Goal: Task Accomplishment & Management: Use online tool/utility

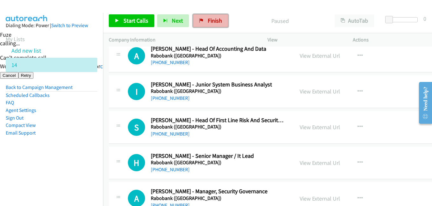
click at [224, 18] on link "Finish" at bounding box center [210, 20] width 35 height 13
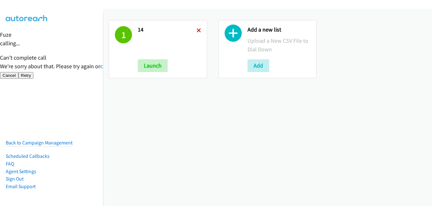
click at [197, 30] on icon at bounding box center [199, 31] width 4 height 4
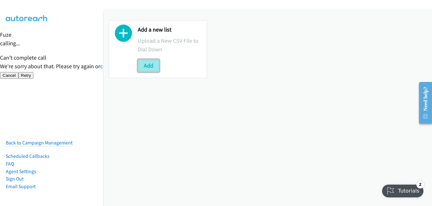
click at [150, 67] on button "Add" at bounding box center [149, 65] width 22 height 13
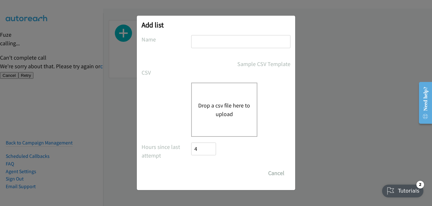
click at [236, 109] on button "Drop a csv file here to upload" at bounding box center [224, 109] width 52 height 17
click at [229, 106] on button "Drop a csv file here to upload" at bounding box center [224, 109] width 52 height 17
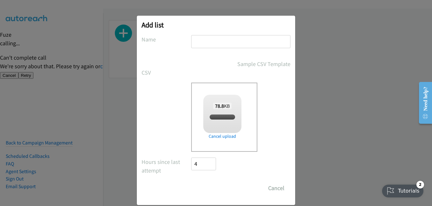
checkbox input "true"
click at [206, 39] on input "text" at bounding box center [240, 41] width 99 height 13
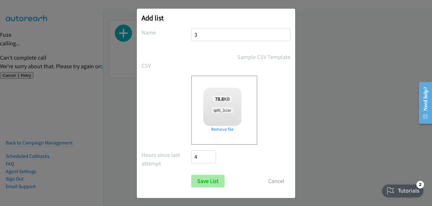
scroll to position [9, 0]
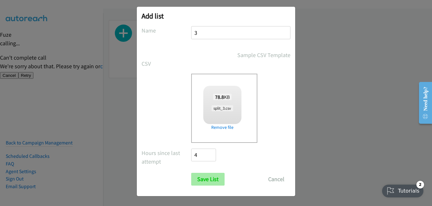
type input "3"
click at [200, 175] on input "Save List" at bounding box center [207, 179] width 33 height 13
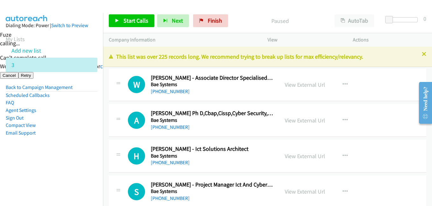
click at [85, 163] on aside "Dialing Mode: Power | Switch to Preview My Lists Add new list 3 Back to Campaig…" at bounding box center [51, 89] width 103 height 152
click at [145, 25] on link "Start Calls" at bounding box center [132, 20] width 46 height 13
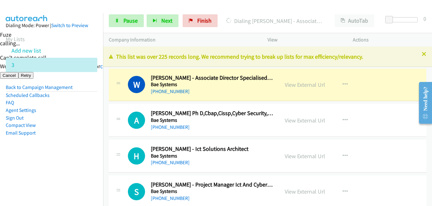
click at [89, 152] on aside "Dialing Mode: Power | Switch to Preview My Lists Add new list 3 Back to Campaig…" at bounding box center [51, 89] width 103 height 152
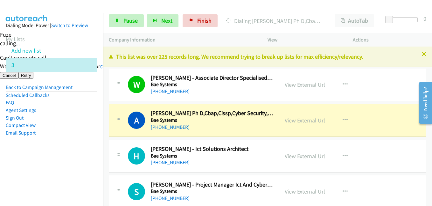
drag, startPoint x: 65, startPoint y: 148, endPoint x: 86, endPoint y: 148, distance: 21.3
click at [65, 148] on aside "Dialing Mode: Power | Switch to Preview My Lists Add new list 3 Back to Campaig…" at bounding box center [51, 89] width 103 height 152
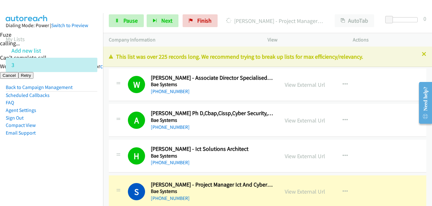
click at [72, 106] on li "Agent Settings" at bounding box center [52, 110] width 92 height 8
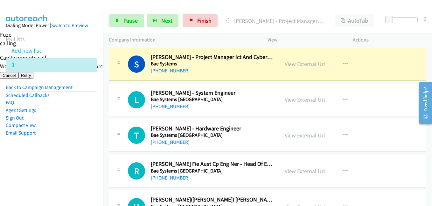
click at [71, 150] on aside "Dialing Mode: Power | Switch to Preview My Lists Add new list 3 Back to Campaig…" at bounding box center [51, 89] width 103 height 152
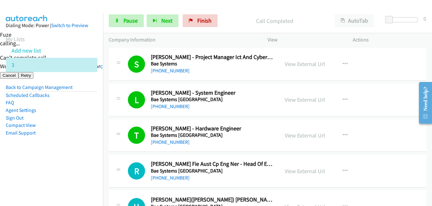
click at [83, 133] on li "Email Support" at bounding box center [52, 133] width 92 height 8
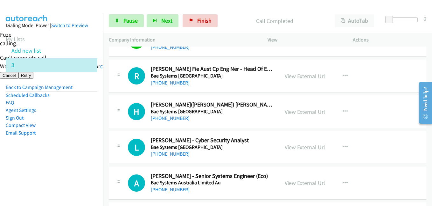
scroll to position [223, 0]
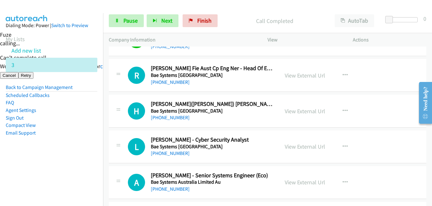
click at [104, 145] on td "L Callback Scheduled Luke Gerritsen - Cyber Security Analyst Bae Systems Austra…" at bounding box center [267, 147] width 329 height 36
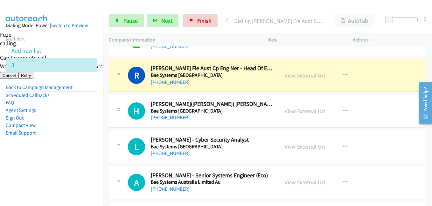
click at [87, 157] on aside "Dialing Mode: Power | Switch to Preview My Lists Add new list 3 Back to Campaig…" at bounding box center [51, 89] width 103 height 152
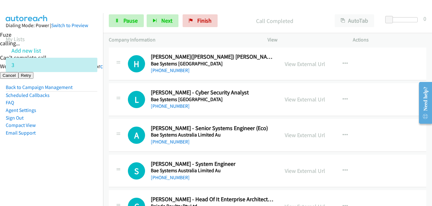
scroll to position [255, 0]
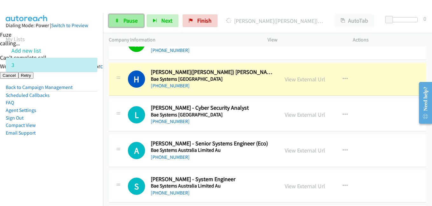
click at [135, 19] on span "Pause" at bounding box center [131, 20] width 14 height 7
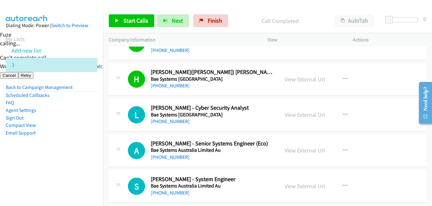
click at [81, 151] on aside "Dialing Mode: Power | Switch to Preview My Lists Add new list 3 Back to Campaig…" at bounding box center [51, 89] width 103 height 152
click at [138, 25] on link "Start Calls" at bounding box center [132, 20] width 46 height 13
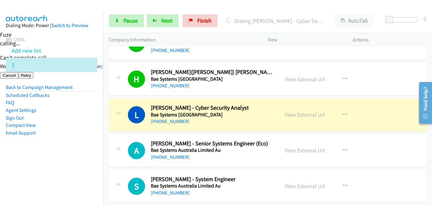
click at [94, 148] on aside "Dialing Mode: Power | Switch to Preview My Lists Add new list 3 Back to Campaig…" at bounding box center [51, 89] width 103 height 152
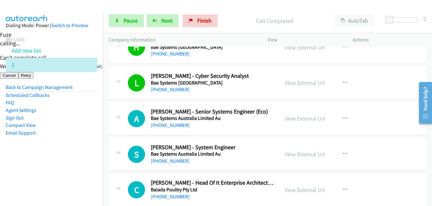
scroll to position [318, 0]
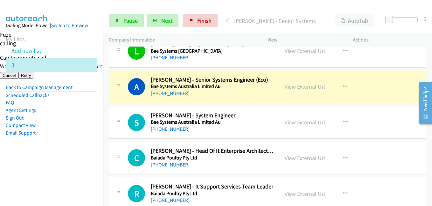
drag, startPoint x: 33, startPoint y: 146, endPoint x: 75, endPoint y: 151, distance: 41.9
click at [33, 146] on aside "Dialing Mode: Power | Switch to Preview My Lists Add new list 3 Back to Campaig…" at bounding box center [51, 89] width 103 height 152
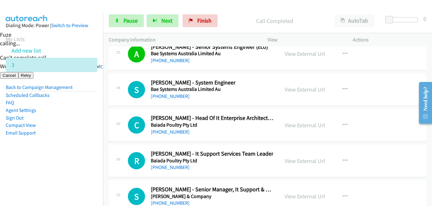
scroll to position [382, 0]
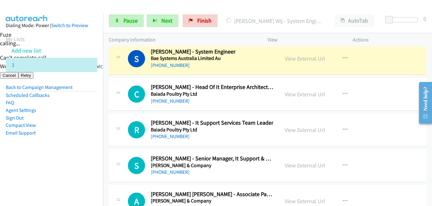
drag, startPoint x: 87, startPoint y: 128, endPoint x: 122, endPoint y: 130, distance: 35.1
click at [87, 128] on li "Compact View" at bounding box center [52, 125] width 92 height 8
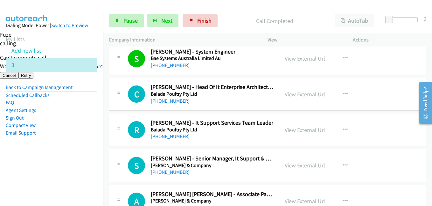
scroll to position [414, 0]
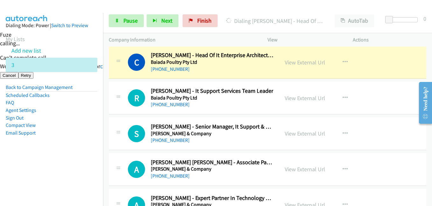
click at [84, 133] on li "Email Support" at bounding box center [52, 133] width 92 height 8
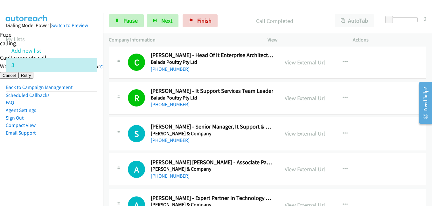
click at [84, 128] on li "Compact View" at bounding box center [52, 125] width 92 height 8
click at [80, 145] on aside "Dialing Mode: Power | Switch to Preview My Lists Add new list 3 Back to Campaig…" at bounding box center [51, 89] width 103 height 152
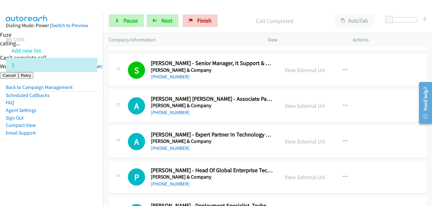
scroll to position [478, 0]
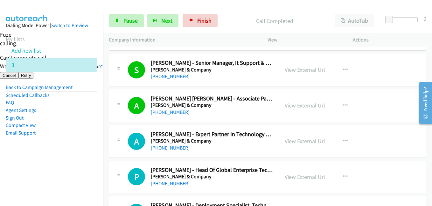
click at [72, 125] on li "Compact View" at bounding box center [52, 125] width 92 height 8
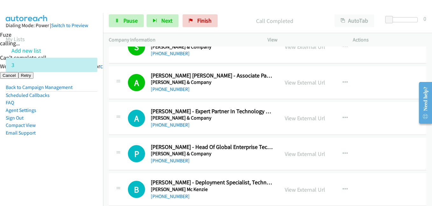
scroll to position [541, 0]
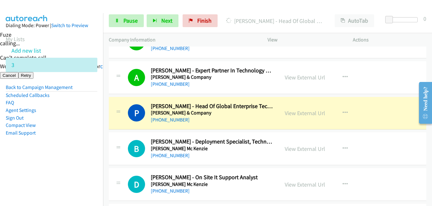
click at [74, 154] on aside "Dialing Mode: Power | Switch to Preview My Lists Add new list 3 Back to Campaig…" at bounding box center [51, 89] width 103 height 152
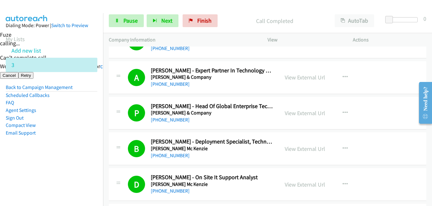
click at [77, 132] on li "Email Support" at bounding box center [52, 133] width 92 height 8
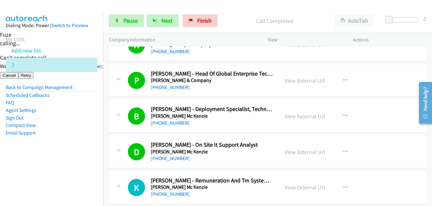
scroll to position [637, 0]
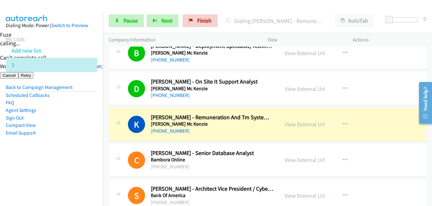
drag, startPoint x: 95, startPoint y: 140, endPoint x: 117, endPoint y: 143, distance: 22.2
click at [95, 140] on aside "Dialing Mode: Power | Switch to Preview My Lists Add new list 3 Back to Campaig…" at bounding box center [51, 89] width 103 height 152
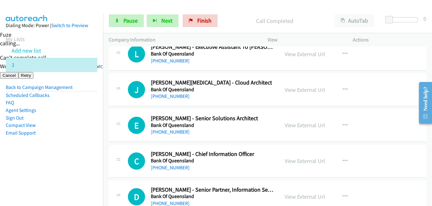
scroll to position [1019, 0]
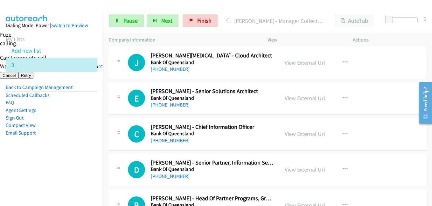
drag, startPoint x: 79, startPoint y: 141, endPoint x: 93, endPoint y: 119, distance: 25.7
click at [80, 139] on aside "Dialing Mode: Power | Switch to Preview My Lists Add new list 3 Back to Campaig…" at bounding box center [51, 89] width 103 height 152
click at [119, 17] on link "Pause" at bounding box center [126, 20] width 35 height 13
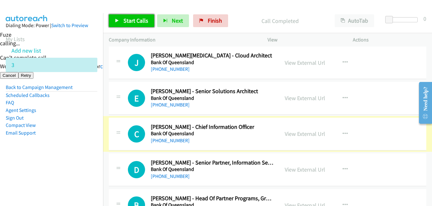
click at [140, 20] on span "Start Calls" at bounding box center [136, 20] width 25 height 7
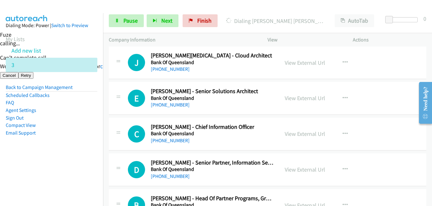
drag, startPoint x: 61, startPoint y: 138, endPoint x: 115, endPoint y: 132, distance: 54.1
click at [61, 138] on aside "Dialing Mode: Power | Switch to Preview My Lists Add new list 3 Back to Campaig…" at bounding box center [51, 89] width 103 height 152
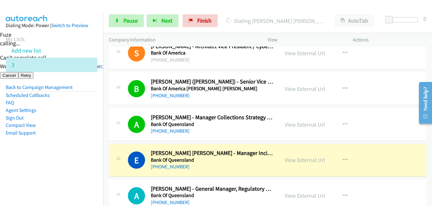
scroll to position [828, 0]
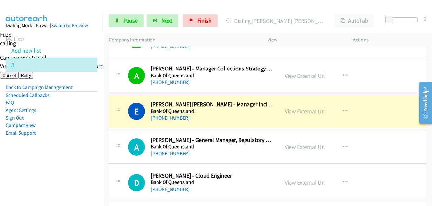
drag, startPoint x: 75, startPoint y: 139, endPoint x: 147, endPoint y: 140, distance: 72.6
click at [75, 139] on aside "Dialing Mode: Power | Switch to Preview My Lists Add new list 3 Back to Campaig…" at bounding box center [51, 89] width 103 height 152
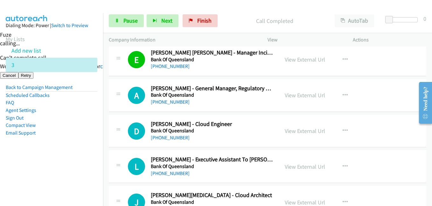
scroll to position [924, 0]
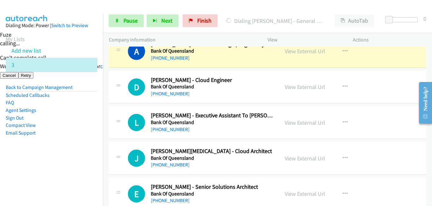
click at [86, 133] on li "Email Support" at bounding box center [52, 133] width 92 height 8
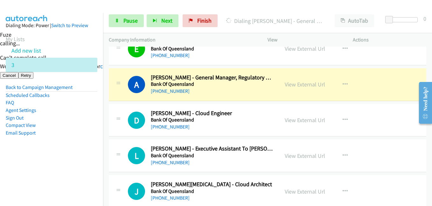
scroll to position [860, 0]
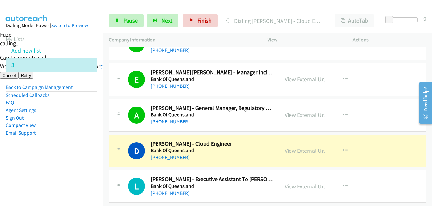
click at [93, 133] on aside "Dialing Mode: Power | Switch to Preview My Lists Add new list 3 Back to Campaig…" at bounding box center [51, 89] width 103 height 152
click at [304, 150] on link "View External Url" at bounding box center [305, 150] width 40 height 7
drag, startPoint x: 141, startPoint y: 20, endPoint x: 129, endPoint y: 20, distance: 11.8
click at [141, 20] on link "Pause" at bounding box center [126, 20] width 35 height 13
click at [129, 20] on div "Start Calls Pause Next Finish" at bounding box center [165, 20] width 112 height 13
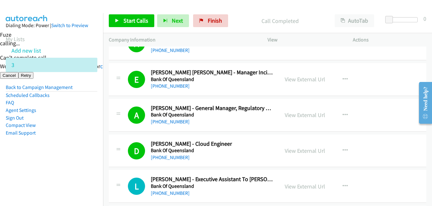
drag, startPoint x: 60, startPoint y: 152, endPoint x: 117, endPoint y: 152, distance: 57.3
click at [61, 152] on aside "Dialing Mode: Power | Switch to Preview My Lists Add new list 3 Back to Campaig…" at bounding box center [51, 89] width 103 height 152
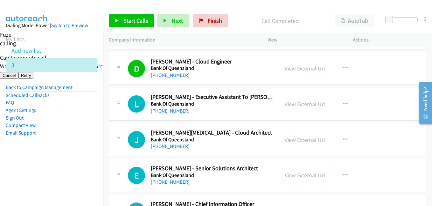
scroll to position [955, 0]
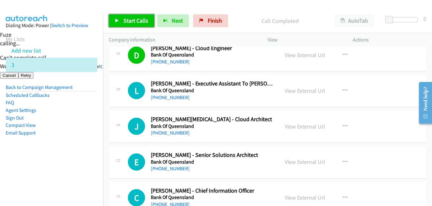
click at [132, 19] on span "Start Calls" at bounding box center [136, 20] width 25 height 7
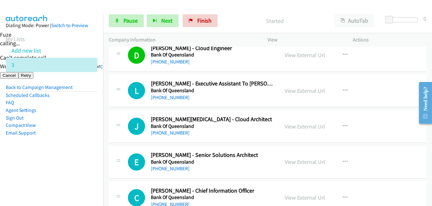
click at [104, 150] on td "E Callback Scheduled Eddie De Martin - Senior Solutions Architect Bank Of Queen…" at bounding box center [267, 162] width 329 height 36
click at [139, 17] on link "Pause" at bounding box center [126, 20] width 35 height 13
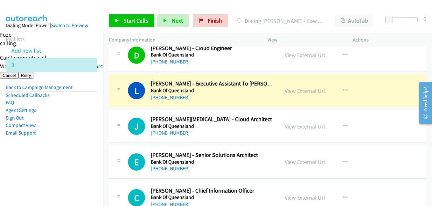
click at [75, 157] on aside "Dialing Mode: Power | Switch to Preview My Lists Add new list 3 Back to Campaig…" at bounding box center [51, 89] width 103 height 152
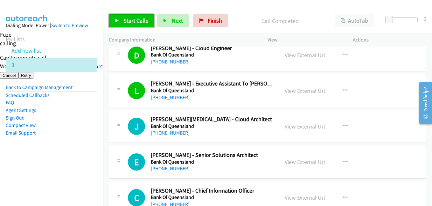
click at [133, 20] on span "Start Calls" at bounding box center [136, 20] width 25 height 7
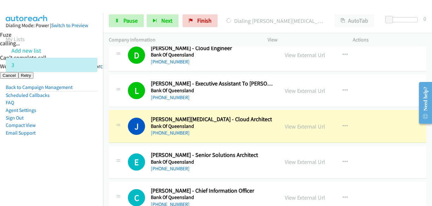
click at [75, 172] on nav "Dialing Mode: Power | Switch to Preview My Lists Add new list 3 Back to Campaig…" at bounding box center [52, 116] width 104 height 206
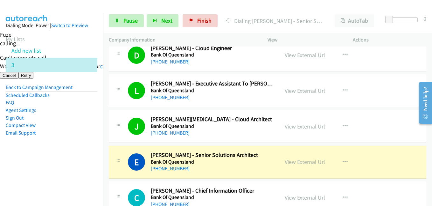
click at [76, 112] on li "Agent Settings" at bounding box center [52, 110] width 92 height 8
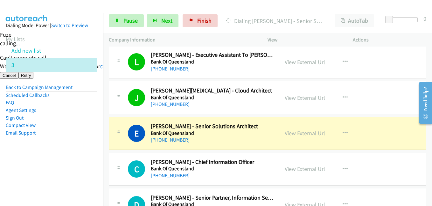
scroll to position [1051, 0]
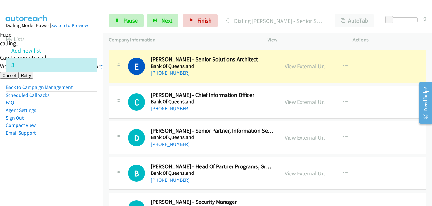
click at [105, 155] on td "D Callback Scheduled Dhaval Parikh - Senior Partner, Information Security And T…" at bounding box center [267, 138] width 329 height 36
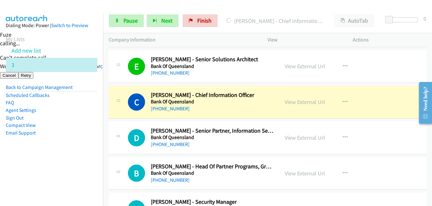
drag, startPoint x: 68, startPoint y: 138, endPoint x: 113, endPoint y: 144, distance: 45.9
click at [68, 138] on aside "Dialing Mode: Power | Switch to Preview My Lists Add new list 3 Back to Campaig…" at bounding box center [51, 89] width 103 height 152
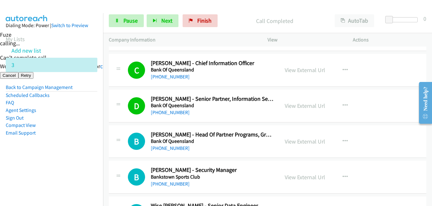
click at [47, 152] on aside "Dialing Mode: Power | Switch to Preview My Lists Add new list 3 Back to Campaig…" at bounding box center [51, 89] width 103 height 152
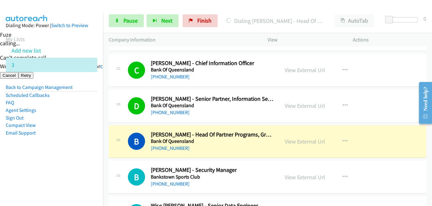
drag, startPoint x: 69, startPoint y: 155, endPoint x: 225, endPoint y: 155, distance: 156.0
click at [69, 155] on aside "Dialing Mode: Power | Switch to Preview My Lists Add new list 3 Back to Campaig…" at bounding box center [51, 89] width 103 height 152
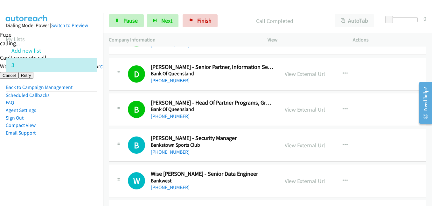
scroll to position [1146, 0]
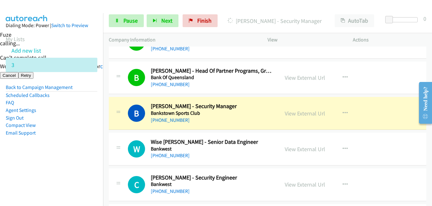
drag, startPoint x: 80, startPoint y: 133, endPoint x: 172, endPoint y: 143, distance: 91.9
click at [80, 133] on li "Email Support" at bounding box center [52, 133] width 92 height 8
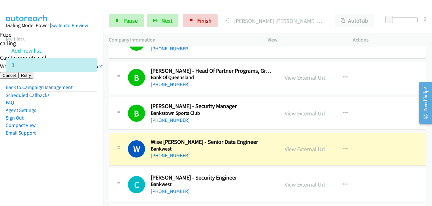
drag, startPoint x: 56, startPoint y: 128, endPoint x: 61, endPoint y: 132, distance: 6.4
click at [56, 128] on li "Compact View" at bounding box center [52, 125] width 92 height 8
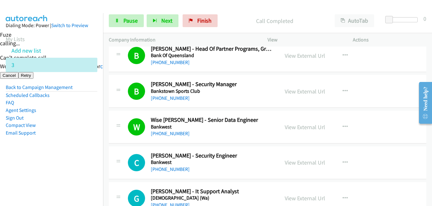
scroll to position [1178, 0]
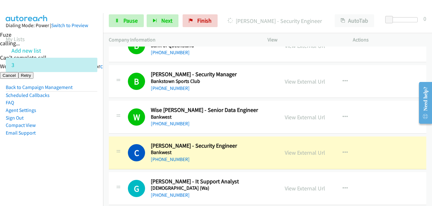
drag, startPoint x: 81, startPoint y: 185, endPoint x: 91, endPoint y: 180, distance: 11.0
click at [81, 185] on nav "Dialing Mode: Power | Switch to Preview My Lists Add new list 3 Back to Campaig…" at bounding box center [52, 116] width 104 height 206
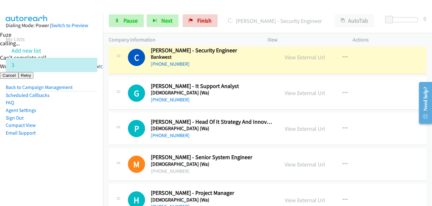
scroll to position [1274, 0]
drag, startPoint x: 95, startPoint y: 125, endPoint x: 125, endPoint y: 115, distance: 32.0
click at [95, 125] on aside "Dialing Mode: Power | Switch to Preview My Lists Add new list 3 Back to Campaig…" at bounding box center [51, 89] width 103 height 152
click at [134, 21] on span "Pause" at bounding box center [131, 20] width 14 height 7
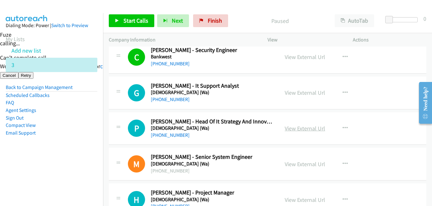
click at [317, 128] on link "View External Url" at bounding box center [305, 128] width 40 height 7
click at [124, 20] on span "Start Calls" at bounding box center [136, 20] width 25 height 7
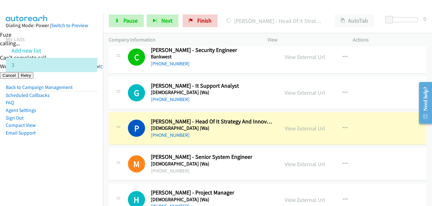
click at [75, 175] on nav "Dialing Mode: Power | Switch to Preview My Lists Add new list 3 Back to Campaig…" at bounding box center [52, 116] width 104 height 206
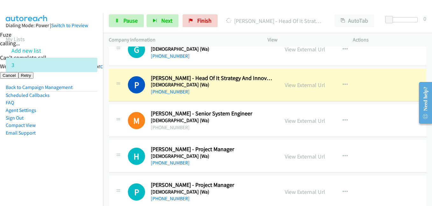
scroll to position [1338, 0]
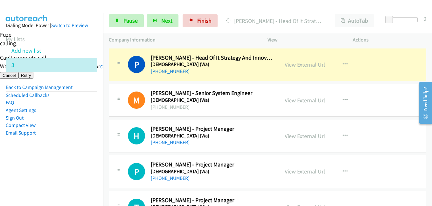
click at [305, 63] on link "View External Url" at bounding box center [305, 64] width 40 height 7
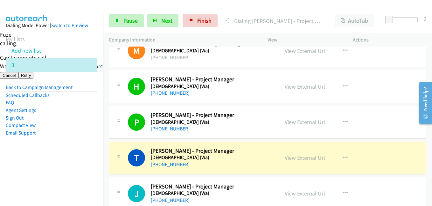
scroll to position [1433, 0]
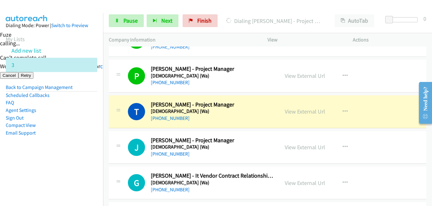
click at [84, 153] on aside "Dialing Mode: Power | Switch to Preview My Lists Add new list 3 Back to Campaig…" at bounding box center [51, 89] width 103 height 152
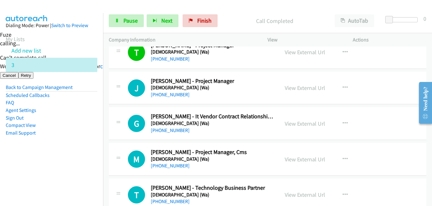
scroll to position [1497, 0]
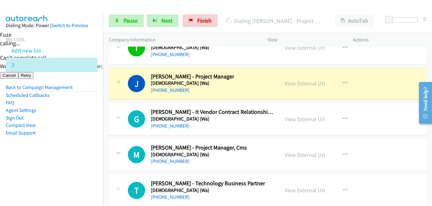
drag, startPoint x: 73, startPoint y: 151, endPoint x: 92, endPoint y: 152, distance: 18.5
click at [73, 152] on aside "Dialing Mode: Power | Switch to Preview My Lists Add new list 3 Back to Campaig…" at bounding box center [51, 89] width 103 height 152
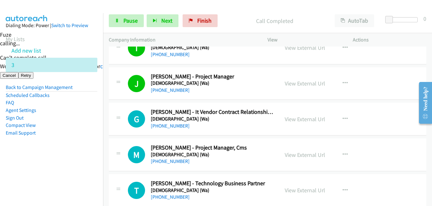
click at [68, 134] on li "Email Support" at bounding box center [52, 133] width 92 height 8
click at [125, 22] on span "Pause" at bounding box center [131, 20] width 14 height 7
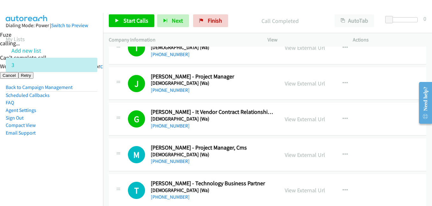
drag, startPoint x: 65, startPoint y: 171, endPoint x: 69, endPoint y: 168, distance: 4.4
click at [65, 171] on nav "Dialing Mode: Power | Switch to Preview My Lists Add new list 3 Back to Campaig…" at bounding box center [52, 116] width 104 height 206
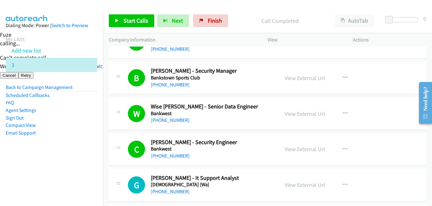
scroll to position [1178, 0]
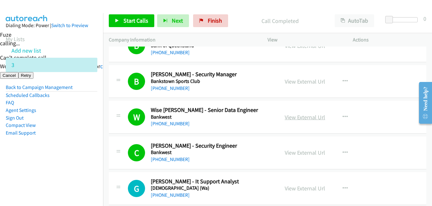
click at [307, 117] on link "View External Url" at bounding box center [305, 116] width 40 height 7
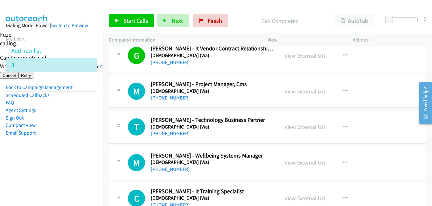
scroll to position [1560, 0]
click at [86, 162] on aside "Dialing Mode: Power | Switch to Preview My Lists Add new list 3 Back to Campaig…" at bounding box center [51, 89] width 103 height 152
click at [135, 22] on span "Start Calls" at bounding box center [136, 20] width 25 height 7
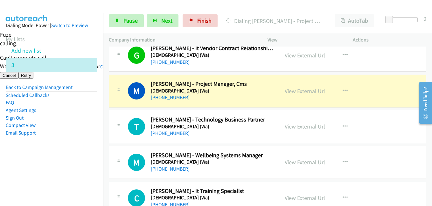
click at [57, 159] on aside "Dialing Mode: Power | Switch to Preview My Lists Add new list 3 Back to Campaig…" at bounding box center [51, 89] width 103 height 152
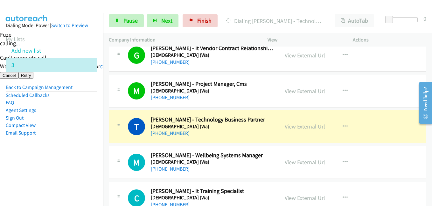
click at [55, 155] on aside "Dialing Mode: Power | Switch to Preview My Lists Add new list 3 Back to Campaig…" at bounding box center [51, 89] width 103 height 152
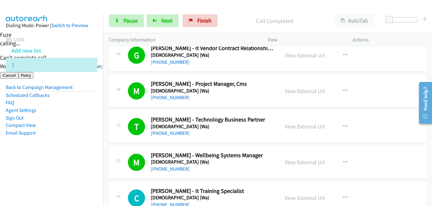
click at [63, 146] on aside "Dialing Mode: Power | Switch to Preview My Lists Add new list 3 Back to Campaig…" at bounding box center [51, 89] width 103 height 152
click at [135, 17] on span "Pause" at bounding box center [131, 20] width 14 height 7
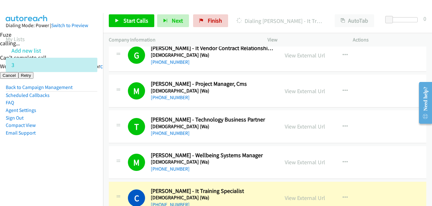
drag, startPoint x: 67, startPoint y: 142, endPoint x: 83, endPoint y: 139, distance: 16.2
click at [76, 143] on aside "Dialing Mode: Power | Switch to Preview My Lists Add new list 3 Back to Campaig…" at bounding box center [51, 89] width 103 height 152
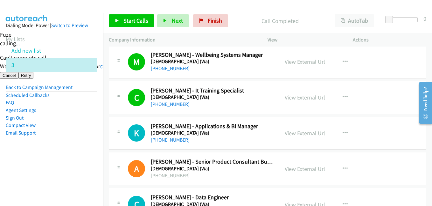
scroll to position [1688, 0]
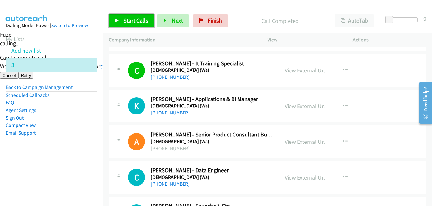
click at [146, 22] on span "Start Calls" at bounding box center [136, 20] width 25 height 7
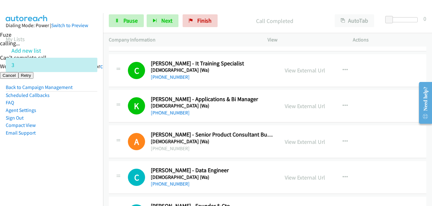
click at [85, 162] on aside "Dialing Mode: Power | Switch to Preview My Lists Add new list 3 Back to Campaig…" at bounding box center [51, 89] width 103 height 152
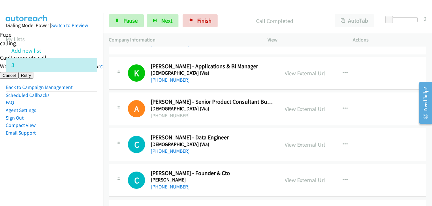
scroll to position [1752, 0]
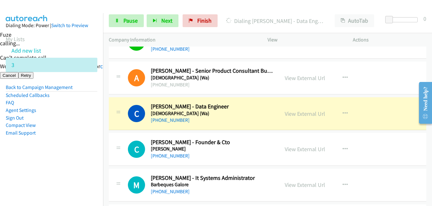
drag, startPoint x: 88, startPoint y: 158, endPoint x: 132, endPoint y: 158, distance: 44.3
click at [89, 158] on aside "Dialing Mode: Power | Switch to Preview My Lists Add new list 3 Back to Campaig…" at bounding box center [51, 89] width 103 height 152
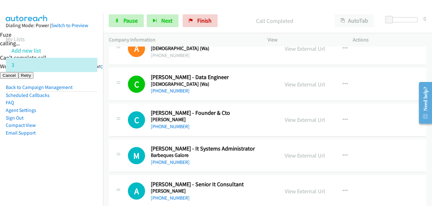
scroll to position [1815, 0]
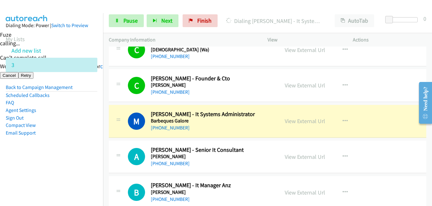
click at [72, 160] on aside "Dialing Mode: Power | Switch to Preview My Lists Add new list 3 Back to Campaig…" at bounding box center [51, 89] width 103 height 152
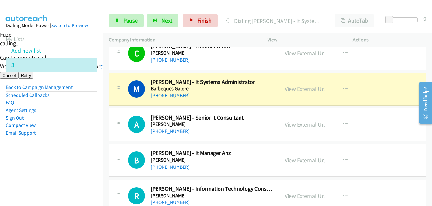
scroll to position [1847, 0]
drag, startPoint x: 75, startPoint y: 161, endPoint x: 118, endPoint y: 142, distance: 46.8
click at [75, 161] on aside "Dialing Mode: Power | Switch to Preview My Lists Add new list 3 Back to Campaig…" at bounding box center [51, 89] width 103 height 152
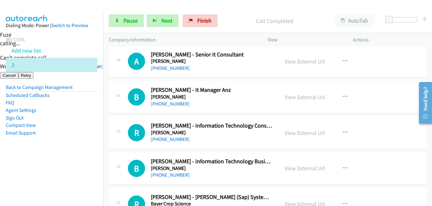
scroll to position [1911, 0]
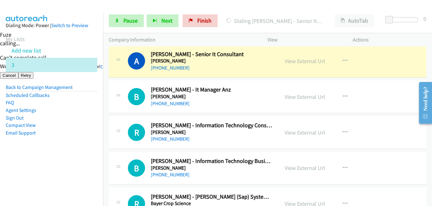
click at [82, 163] on aside "Dialing Mode: Power | Switch to Preview My Lists Add new list 3 Back to Campaig…" at bounding box center [51, 89] width 103 height 152
click at [136, 20] on span "Pause" at bounding box center [131, 20] width 14 height 7
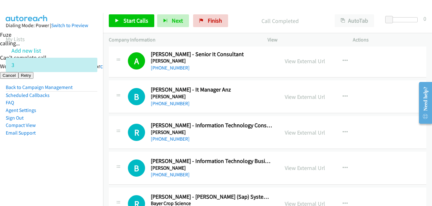
click at [76, 161] on aside "Dialing Mode: Power | Switch to Preview My Lists Add new list 3 Back to Campaig…" at bounding box center [51, 89] width 103 height 152
click at [139, 21] on span "Start Calls" at bounding box center [136, 20] width 25 height 7
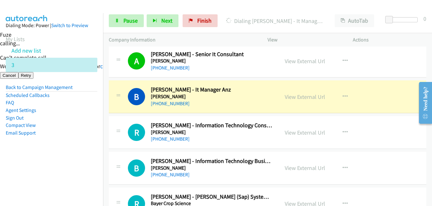
drag, startPoint x: 90, startPoint y: 161, endPoint x: 150, endPoint y: 161, distance: 60.5
click at [90, 161] on aside "Dialing Mode: Power | Switch to Preview My Lists Add new list 3 Back to Campaig…" at bounding box center [51, 89] width 103 height 152
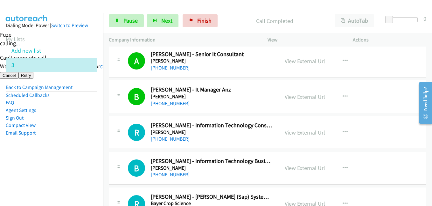
scroll to position [1943, 0]
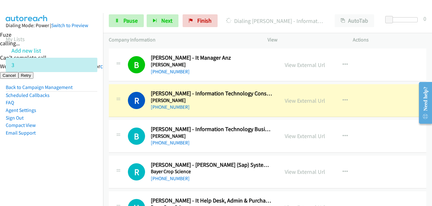
click at [91, 148] on aside "Dialing Mode: Power | Switch to Preview My Lists Add new list 3 Back to Campaig…" at bounding box center [51, 89] width 103 height 152
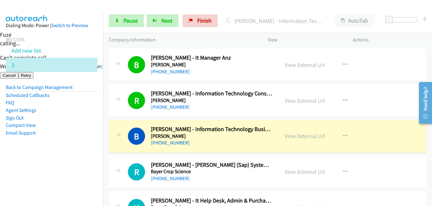
click at [60, 175] on nav "Dialing Mode: Power | Switch to Preview My Lists Add new list 3 Back to Campaig…" at bounding box center [52, 116] width 104 height 206
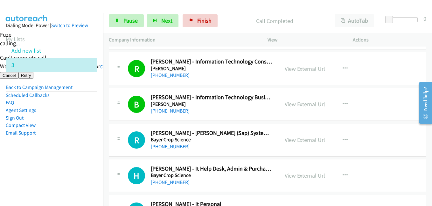
drag, startPoint x: 79, startPoint y: 146, endPoint x: 71, endPoint y: 130, distance: 18.7
click at [79, 146] on aside "Dialing Mode: Power | Switch to Preview My Lists Add new list 3 Back to Campaig…" at bounding box center [51, 89] width 103 height 152
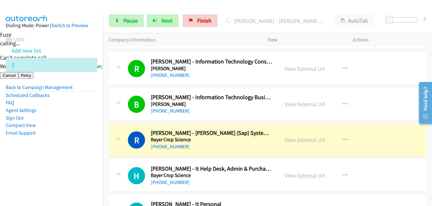
click at [89, 119] on li "Sign Out" at bounding box center [52, 118] width 92 height 8
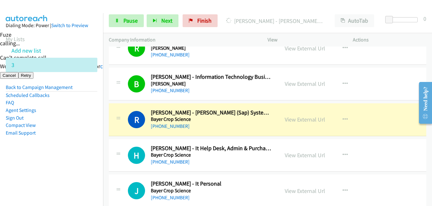
scroll to position [2006, 0]
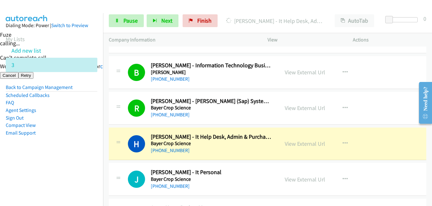
click at [81, 163] on aside "Dialing Mode: Power | Switch to Preview My Lists Add new list 3 Back to Campaig…" at bounding box center [51, 89] width 103 height 152
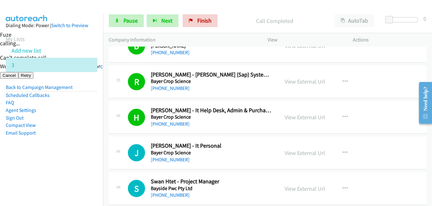
scroll to position [2070, 0]
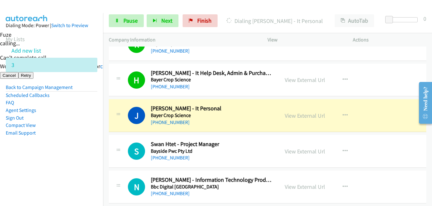
drag, startPoint x: 70, startPoint y: 142, endPoint x: 116, endPoint y: 142, distance: 46.2
click at [70, 142] on aside "Dialing Mode: Power | Switch to Preview My Lists Add new list 3 Back to Campaig…" at bounding box center [51, 89] width 103 height 152
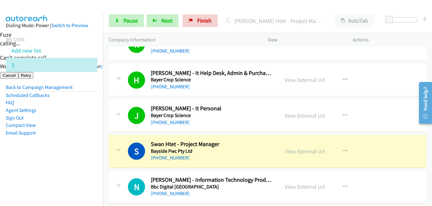
click at [77, 139] on aside "Dialing Mode: Power | Switch to Preview My Lists Add new list 3 Back to Campaig…" at bounding box center [51, 89] width 103 height 152
click at [306, 150] on link "View External Url" at bounding box center [305, 150] width 40 height 7
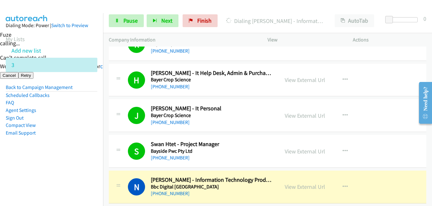
click at [74, 145] on aside "Dialing Mode: Power | Switch to Preview My Lists Add new list 3 Back to Campaig…" at bounding box center [51, 89] width 103 height 152
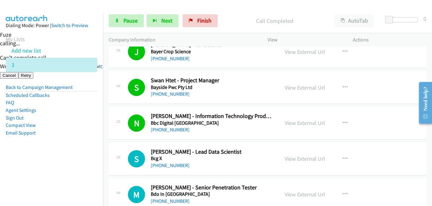
scroll to position [2197, 0]
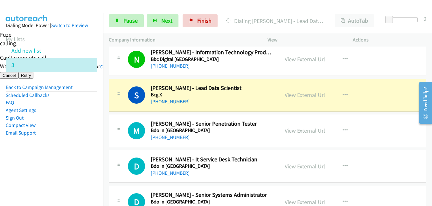
drag, startPoint x: 63, startPoint y: 155, endPoint x: 67, endPoint y: 154, distance: 3.9
click at [63, 155] on aside "Dialing Mode: Power | Switch to Preview My Lists Add new list 3 Back to Campaig…" at bounding box center [51, 89] width 103 height 152
click at [122, 19] on link "Pause" at bounding box center [126, 20] width 35 height 13
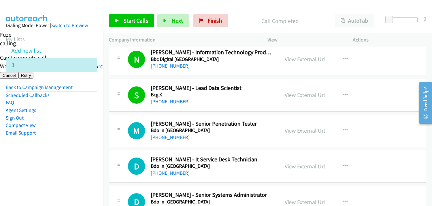
click at [64, 143] on aside "Dialing Mode: Power | Switch to Preview My Lists Add new list 3 Back to Campaig…" at bounding box center [51, 89] width 103 height 152
click at [144, 20] on span "Start Calls" at bounding box center [136, 20] width 25 height 7
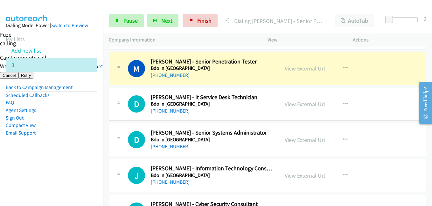
scroll to position [2261, 0]
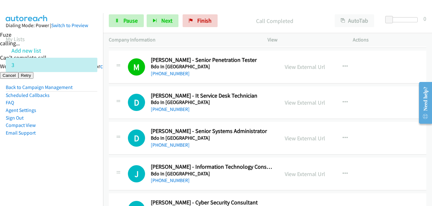
click at [63, 134] on li "Email Support" at bounding box center [52, 133] width 92 height 8
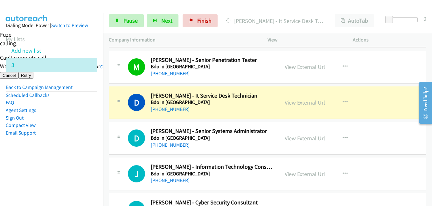
click at [89, 159] on aside "Dialing Mode: Power | Switch to Preview My Lists Add new list 3 Back to Campaig…" at bounding box center [51, 89] width 103 height 152
drag, startPoint x: 76, startPoint y: 150, endPoint x: 134, endPoint y: 149, distance: 57.3
click at [76, 150] on aside "Dialing Mode: Power | Switch to Preview My Lists Add new list 3 Back to Campaig…" at bounding box center [51, 89] width 103 height 152
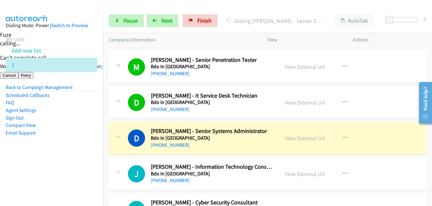
drag, startPoint x: 81, startPoint y: 151, endPoint x: 143, endPoint y: 142, distance: 63.3
click at [81, 151] on aside "Dialing Mode: Power | Switch to Preview My Lists Add new list 3 Back to Campaig…" at bounding box center [51, 89] width 103 height 152
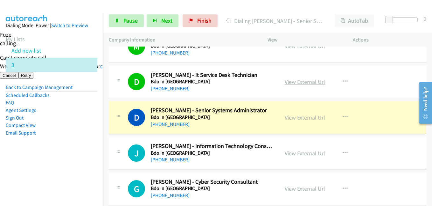
scroll to position [2293, 0]
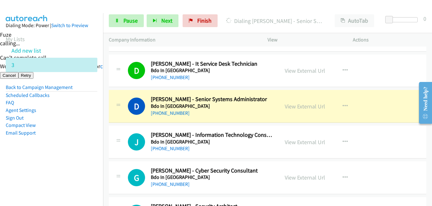
drag, startPoint x: 89, startPoint y: 154, endPoint x: 121, endPoint y: 153, distance: 32.5
click at [88, 154] on aside "Dialing Mode: Power | Switch to Preview My Lists Add new list 3 Back to Campaig…" at bounding box center [51, 89] width 103 height 152
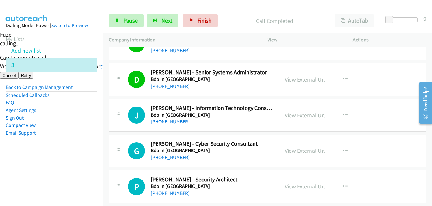
scroll to position [2357, 0]
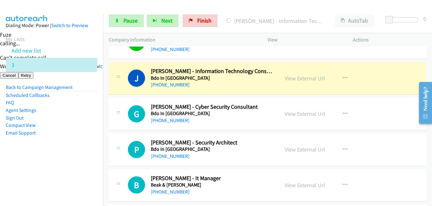
click at [88, 121] on li "Sign Out" at bounding box center [52, 118] width 92 height 8
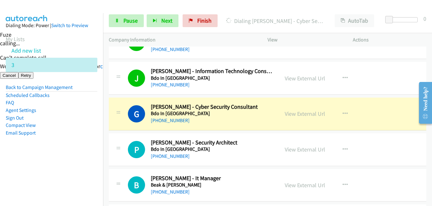
click at [81, 137] on aside "Dialing Mode: Power | Switch to Preview My Lists Add new list 3 Back to Campaig…" at bounding box center [51, 89] width 103 height 152
click at [303, 114] on link "View External Url" at bounding box center [305, 113] width 40 height 7
click at [130, 20] on span "Pause" at bounding box center [131, 20] width 14 height 7
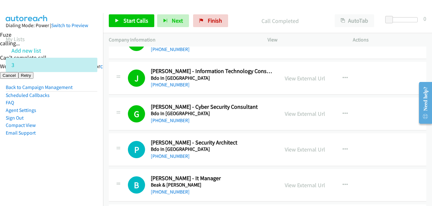
drag, startPoint x: 93, startPoint y: 126, endPoint x: 104, endPoint y: 117, distance: 14.5
click at [93, 126] on aside "Dialing Mode: Power | Switch to Preview My Lists Add new list 3 Back to Campaig…" at bounding box center [51, 89] width 103 height 152
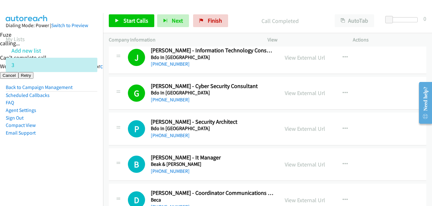
scroll to position [2388, 0]
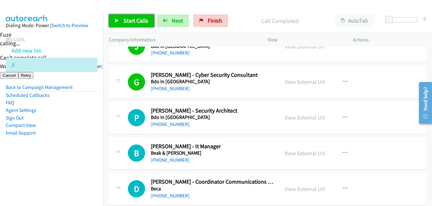
click at [143, 22] on span "Start Calls" at bounding box center [136, 20] width 25 height 7
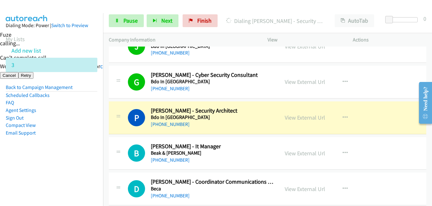
click at [96, 133] on aside "Dialing Mode: Power | Switch to Preview My Lists Add new list 3 Back to Campaig…" at bounding box center [51, 89] width 103 height 152
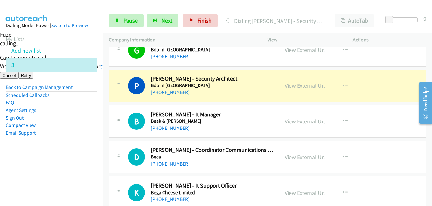
drag, startPoint x: 86, startPoint y: 164, endPoint x: 225, endPoint y: 3, distance: 212.3
click at [86, 164] on aside "Dialing Mode: Power | Switch to Preview My Lists Add new list 3 Back to Campaig…" at bounding box center [51, 89] width 103 height 152
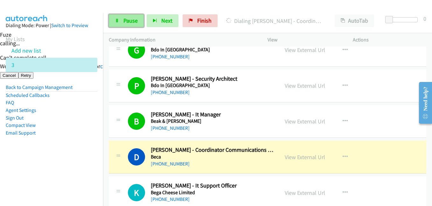
click at [126, 18] on span "Pause" at bounding box center [131, 20] width 14 height 7
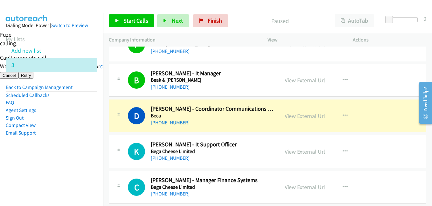
scroll to position [2516, 0]
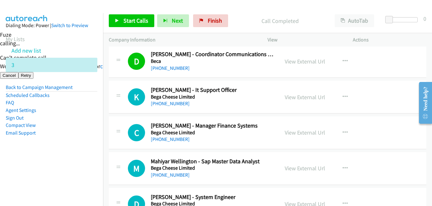
drag, startPoint x: 94, startPoint y: 170, endPoint x: 100, endPoint y: 166, distance: 7.0
click at [94, 170] on nav "Dialing Mode: Power | Switch to Preview My Lists Add new list 3 Back to Campaig…" at bounding box center [52, 116] width 104 height 206
click at [129, 22] on span "Start Calls" at bounding box center [136, 20] width 25 height 7
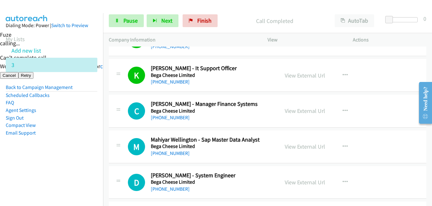
scroll to position [2548, 0]
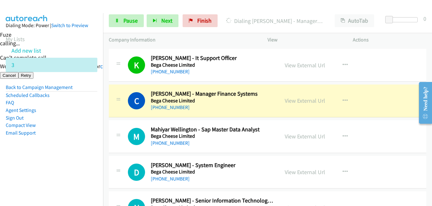
drag, startPoint x: 98, startPoint y: 136, endPoint x: 129, endPoint y: 134, distance: 31.0
click at [98, 136] on aside "Dialing Mode: Power | Switch to Preview My Lists Add new list 3 Back to Campaig…" at bounding box center [51, 89] width 103 height 152
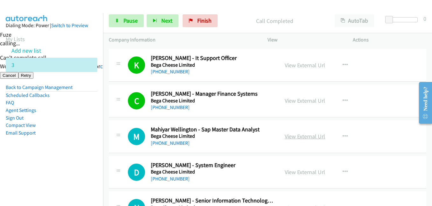
scroll to position [2580, 0]
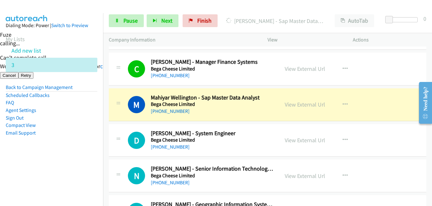
drag, startPoint x: 76, startPoint y: 153, endPoint x: 128, endPoint y: 147, distance: 52.5
click at [76, 153] on aside "Dialing Mode: Power | Switch to Preview My Lists Add new list 3 Back to Campaig…" at bounding box center [51, 89] width 103 height 152
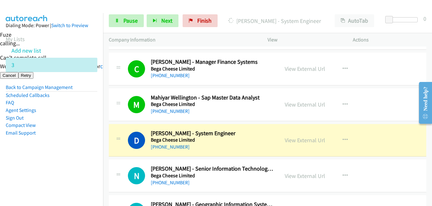
click at [67, 134] on li "Email Support" at bounding box center [52, 133] width 92 height 8
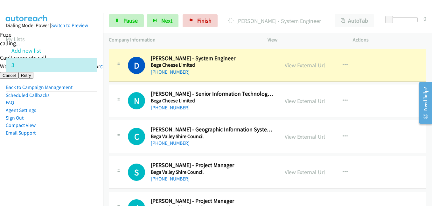
scroll to position [2643, 0]
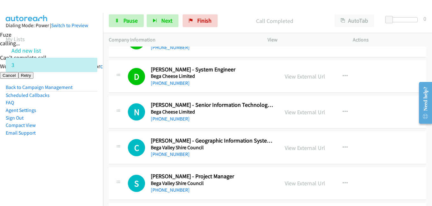
click at [97, 149] on aside "Dialing Mode: Power | Switch to Preview My Lists Add new list 3 Back to Campaig…" at bounding box center [51, 89] width 103 height 152
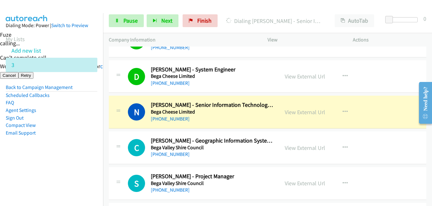
drag, startPoint x: 59, startPoint y: 149, endPoint x: 266, endPoint y: 8, distance: 251.2
click at [59, 149] on aside "Dialing Mode: Power | Switch to Preview My Lists Add new list 3 Back to Campaig…" at bounding box center [51, 89] width 103 height 152
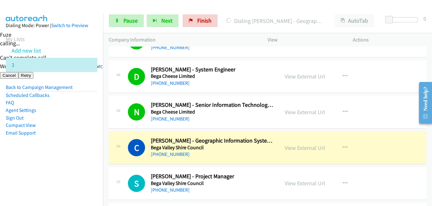
click at [89, 149] on aside "Dialing Mode: Power | Switch to Preview My Lists Add new list 3 Back to Campaig…" at bounding box center [51, 89] width 103 height 152
click at [63, 148] on aside "Dialing Mode: Power | Switch to Preview My Lists Add new list 3 Back to Campaig…" at bounding box center [51, 89] width 103 height 152
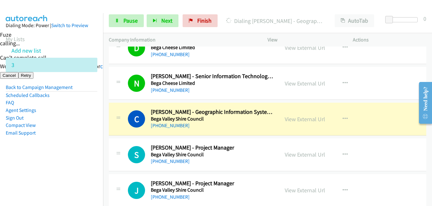
scroll to position [2707, 0]
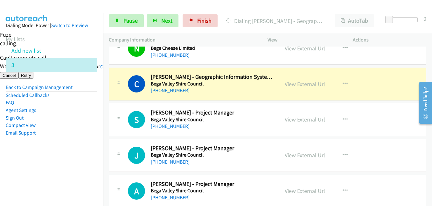
drag, startPoint x: 52, startPoint y: 154, endPoint x: 81, endPoint y: 118, distance: 46.1
click at [52, 154] on aside "Dialing Mode: Power | Switch to Preview My Lists Add new list 3 Back to Campaig…" at bounding box center [51, 89] width 103 height 152
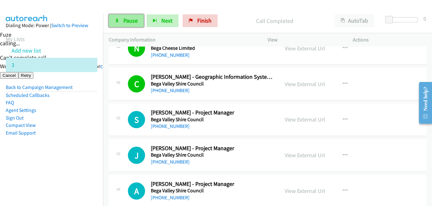
click at [137, 20] on span "Pause" at bounding box center [131, 20] width 14 height 7
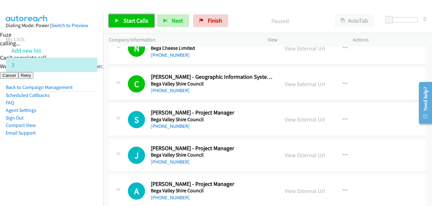
click at [136, 18] on span "Start Calls" at bounding box center [136, 20] width 25 height 7
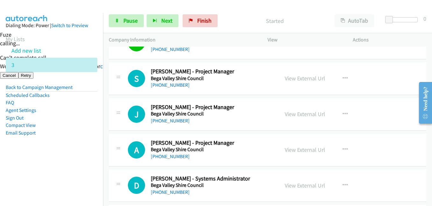
scroll to position [2771, 0]
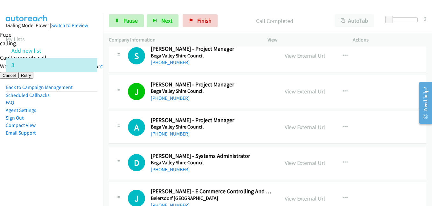
drag, startPoint x: 44, startPoint y: 172, endPoint x: 120, endPoint y: 172, distance: 76.8
click at [44, 172] on nav "Dialing Mode: Power | Switch to Preview My Lists Add new list 3 Back to Campaig…" at bounding box center [52, 116] width 104 height 206
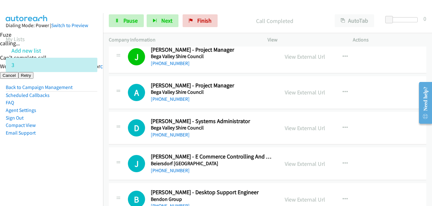
scroll to position [2802, 0]
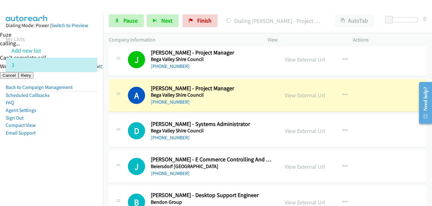
drag, startPoint x: 89, startPoint y: 156, endPoint x: 100, endPoint y: 145, distance: 16.2
click at [89, 156] on aside "Dialing Mode: Power | Switch to Preview My Lists Add new list 3 Back to Campaig…" at bounding box center [51, 89] width 103 height 152
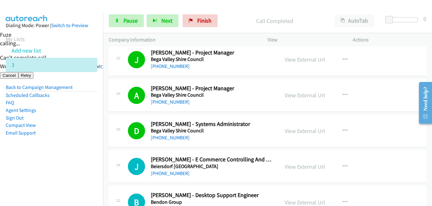
drag, startPoint x: 81, startPoint y: 154, endPoint x: 108, endPoint y: 150, distance: 26.7
click at [81, 154] on aside "Dialing Mode: Power | Switch to Preview My Lists Add new list 3 Back to Campaig…" at bounding box center [51, 89] width 103 height 152
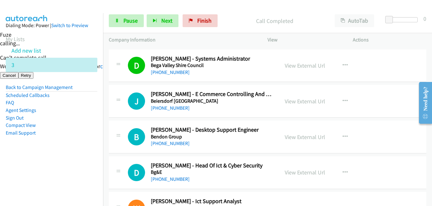
scroll to position [2898, 0]
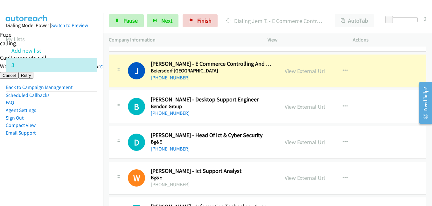
click at [68, 119] on li "Sign Out" at bounding box center [52, 118] width 92 height 8
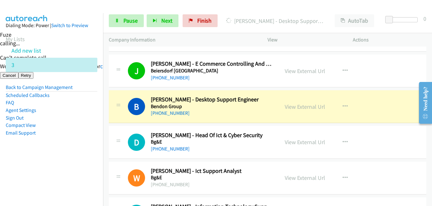
click at [88, 164] on aside "Dialing Mode: Power | Switch to Preview My Lists Add new list 3 Back to Campaig…" at bounding box center [51, 89] width 103 height 152
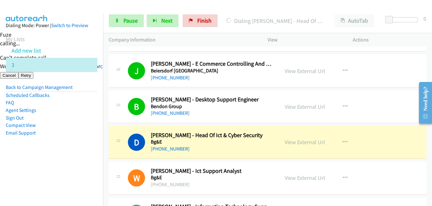
click at [68, 165] on aside "Dialing Mode: Power | Switch to Preview My Lists Add new list 3 Back to Campaig…" at bounding box center [51, 89] width 103 height 152
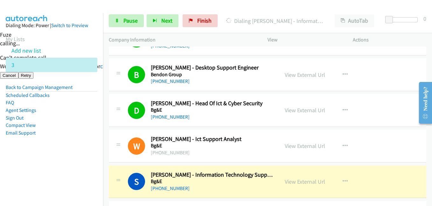
click at [79, 157] on aside "Dialing Mode: Power | Switch to Preview My Lists Add new list 3 Back to Campaig…" at bounding box center [51, 89] width 103 height 152
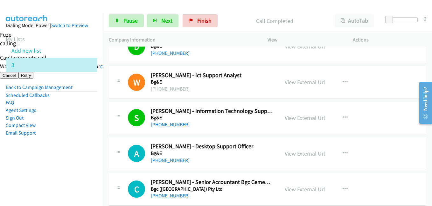
click at [86, 130] on li "Email Support" at bounding box center [52, 133] width 92 height 8
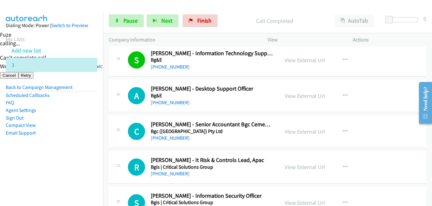
scroll to position [3057, 0]
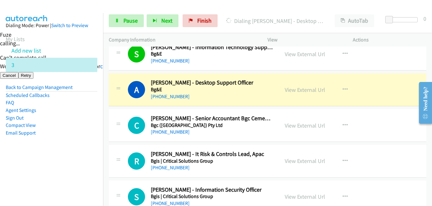
drag, startPoint x: 74, startPoint y: 158, endPoint x: 81, endPoint y: 158, distance: 7.4
click at [74, 158] on aside "Dialing Mode: Power | Switch to Preview My Lists Add new list 3 Back to Campaig…" at bounding box center [51, 89] width 103 height 152
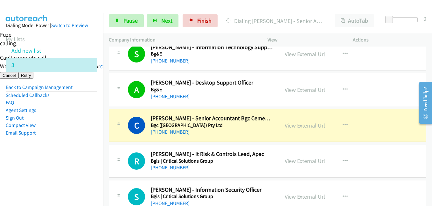
click at [85, 155] on aside "Dialing Mode: Power | Switch to Preview My Lists Add new list 3 Back to Campaig…" at bounding box center [51, 89] width 103 height 152
click at [106, 163] on td "R Callback Scheduled Rahul Krishna - It Risk & Controls Lead, Apac Bgis | Criti…" at bounding box center [267, 161] width 329 height 36
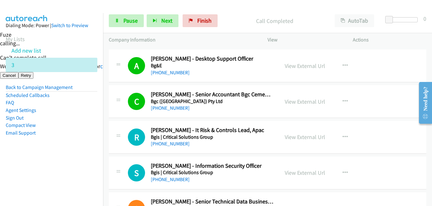
scroll to position [3121, 0]
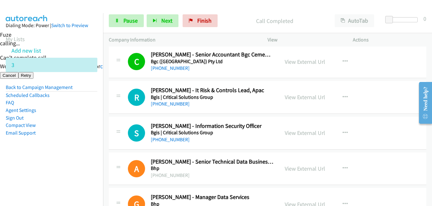
click at [91, 130] on li "Email Support" at bounding box center [52, 133] width 92 height 8
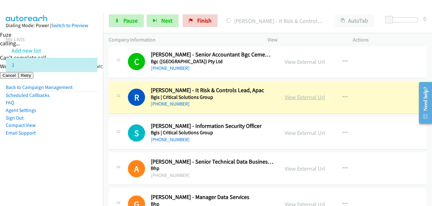
click at [313, 94] on link "View External Url" at bounding box center [305, 96] width 40 height 7
click at [129, 20] on span "Pause" at bounding box center [131, 20] width 14 height 7
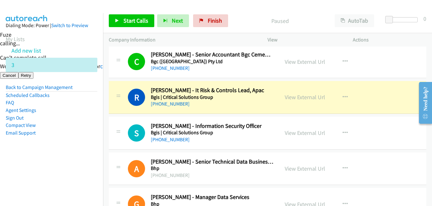
drag, startPoint x: 70, startPoint y: 158, endPoint x: 93, endPoint y: 138, distance: 30.2
click at [70, 158] on aside "Dialing Mode: Power | Switch to Preview My Lists Add new list 3 Back to Campaig…" at bounding box center [51, 89] width 103 height 152
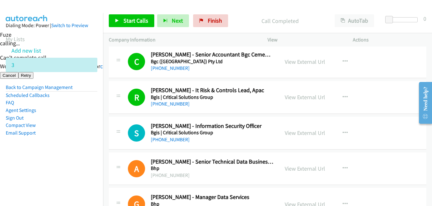
drag, startPoint x: 64, startPoint y: 152, endPoint x: 107, endPoint y: 136, distance: 45.8
click at [64, 152] on aside "Dialing Mode: Power | Switch to Preview My Lists Add new list 3 Back to Campaig…" at bounding box center [51, 89] width 103 height 152
click at [11, 160] on aside "Dialing Mode: Power | Switch to Preview My Lists Add new list 3 Back to Campaig…" at bounding box center [51, 89] width 103 height 152
click at [132, 21] on span "Start Calls" at bounding box center [136, 20] width 25 height 7
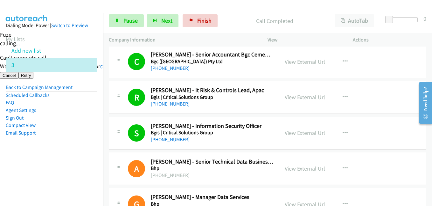
drag, startPoint x: 92, startPoint y: 125, endPoint x: 99, endPoint y: 120, distance: 9.1
click at [92, 124] on li "Compact View" at bounding box center [52, 125] width 92 height 8
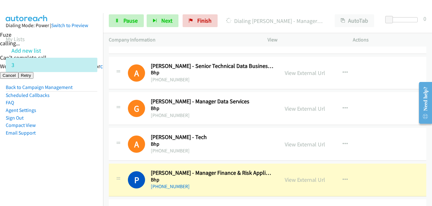
click at [69, 152] on aside "Dialing Mode: Power | Switch to Preview My Lists Add new list 3 Back to Campaig…" at bounding box center [51, 89] width 103 height 152
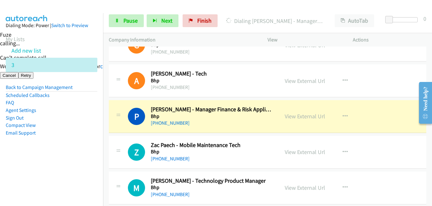
scroll to position [3280, 0]
click at [97, 152] on aside "Dialing Mode: Power | Switch to Preview My Lists Add new list 3 Back to Campaig…" at bounding box center [51, 89] width 103 height 152
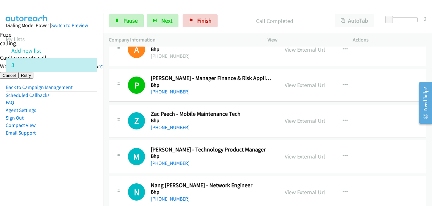
scroll to position [3344, 0]
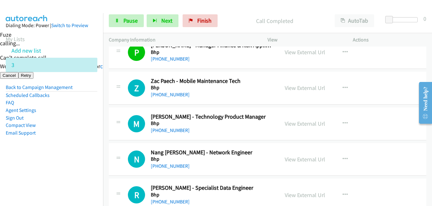
click at [81, 150] on aside "Dialing Mode: Power | Switch to Preview My Lists Add new list 3 Back to Campaig…" at bounding box center [51, 89] width 103 height 152
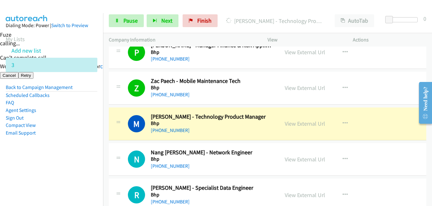
scroll to position [3408, 0]
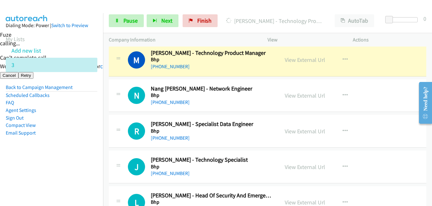
click at [51, 159] on aside "Dialing Mode: Power | Switch to Preview My Lists Add new list 3 Back to Campaig…" at bounding box center [51, 89] width 103 height 152
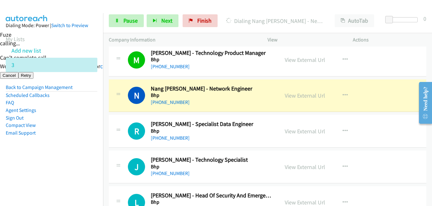
drag, startPoint x: 78, startPoint y: 150, endPoint x: 108, endPoint y: 125, distance: 38.9
click at [78, 150] on aside "Dialing Mode: Power | Switch to Preview My Lists Add new list 3 Back to Campaig…" at bounding box center [51, 89] width 103 height 152
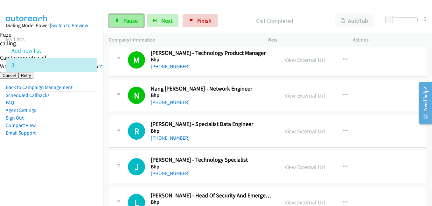
drag, startPoint x: 126, startPoint y: 18, endPoint x: 135, endPoint y: 18, distance: 9.6
click at [126, 18] on span "Pause" at bounding box center [131, 20] width 14 height 7
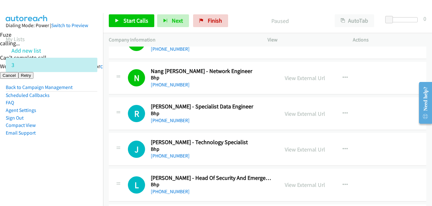
scroll to position [3471, 0]
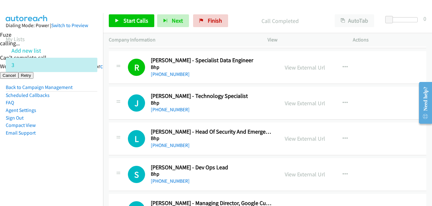
click at [60, 138] on aside "Dialing Mode: Power | Switch to Preview My Lists Add new list 3 Back to Campaig…" at bounding box center [51, 89] width 103 height 152
click at [137, 19] on span "Start Calls" at bounding box center [136, 20] width 25 height 7
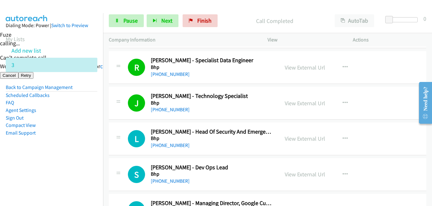
click at [60, 118] on li "Sign Out" at bounding box center [52, 118] width 92 height 8
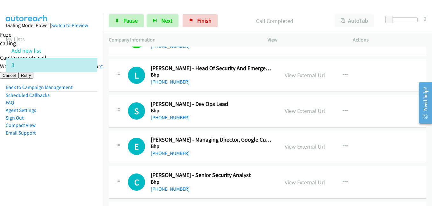
scroll to position [3535, 0]
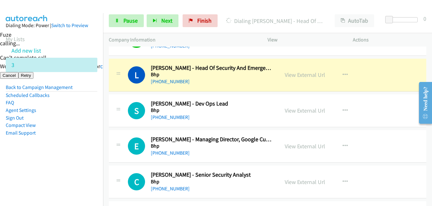
drag, startPoint x: 83, startPoint y: 156, endPoint x: 190, endPoint y: 156, distance: 107.0
click at [83, 156] on aside "Dialing Mode: Power | Switch to Preview My Lists Add new list 3 Back to Campaig…" at bounding box center [51, 89] width 103 height 152
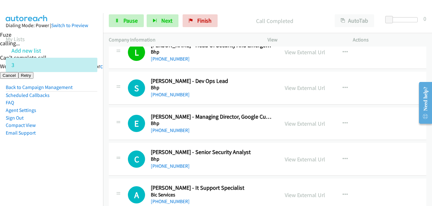
scroll to position [3567, 0]
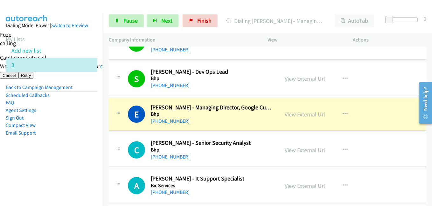
drag, startPoint x: 46, startPoint y: 129, endPoint x: 49, endPoint y: 131, distance: 3.4
click at [46, 129] on li "Email Support" at bounding box center [52, 133] width 92 height 8
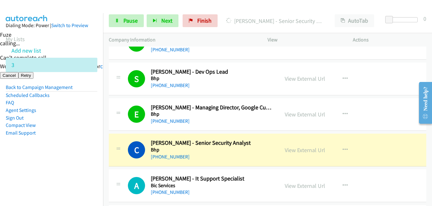
drag, startPoint x: 94, startPoint y: 147, endPoint x: 107, endPoint y: 146, distance: 13.4
click at [94, 147] on aside "Dialing Mode: Power | Switch to Preview My Lists Add new list 3 Back to Campaig…" at bounding box center [51, 89] width 103 height 152
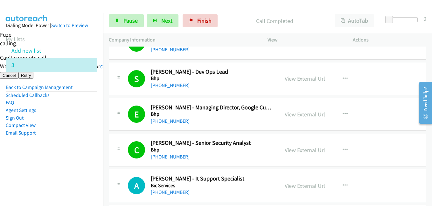
click at [82, 132] on li "Email Support" at bounding box center [52, 133] width 92 height 8
click at [127, 21] on span "Pause" at bounding box center [131, 20] width 14 height 7
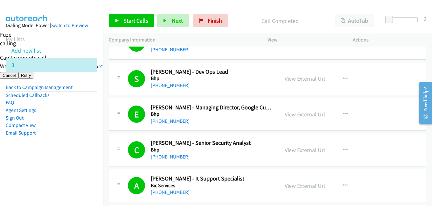
click at [66, 126] on li "Compact View" at bounding box center [52, 125] width 92 height 8
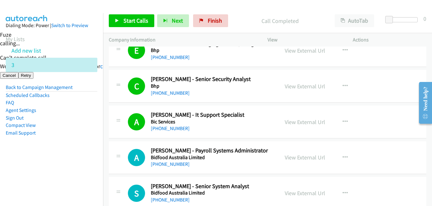
scroll to position [3694, 0]
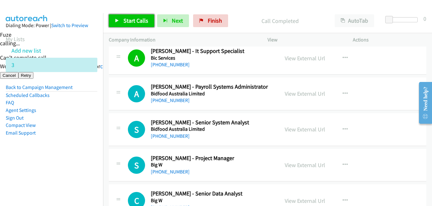
click at [145, 24] on span "Start Calls" at bounding box center [136, 20] width 25 height 7
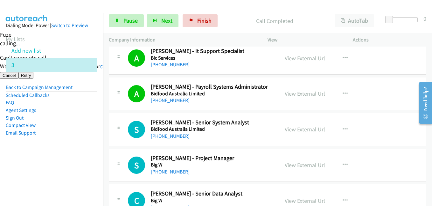
click at [79, 163] on aside "Dialing Mode: Power | Switch to Preview My Lists Add new list 3 Back to Campaig…" at bounding box center [51, 89] width 103 height 152
click at [75, 161] on aside "Dialing Mode: Power | Switch to Preview My Lists Add new list 3 Back to Campaig…" at bounding box center [51, 89] width 103 height 152
click at [89, 154] on aside "Dialing Mode: Power | Switch to Preview My Lists Add new list 3 Back to Campaig…" at bounding box center [51, 89] width 103 height 152
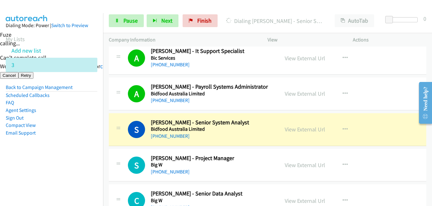
click at [85, 156] on aside "Dialing Mode: Power | Switch to Preview My Lists Add new list 3 Back to Campaig…" at bounding box center [51, 89] width 103 height 152
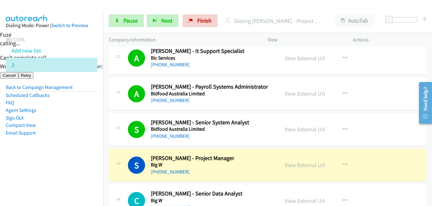
click at [85, 154] on aside "Dialing Mode: Power | Switch to Preview My Lists Add new list 3 Back to Campaig…" at bounding box center [51, 89] width 103 height 152
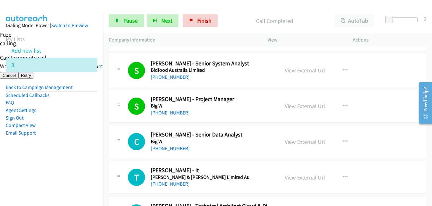
scroll to position [3790, 0]
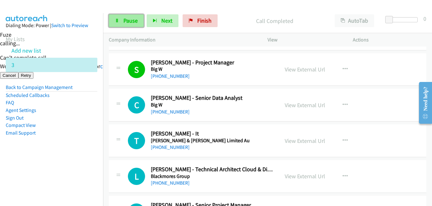
drag, startPoint x: 124, startPoint y: 22, endPoint x: 135, endPoint y: 24, distance: 10.7
click at [124, 22] on span "Pause" at bounding box center [131, 20] width 14 height 7
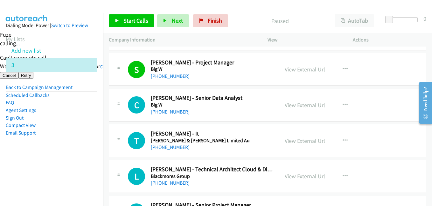
drag, startPoint x: 84, startPoint y: 155, endPoint x: 90, endPoint y: 153, distance: 6.6
click at [84, 155] on aside "Dialing Mode: Power | Switch to Preview My Lists Add new list 3 Back to Campaig…" at bounding box center [51, 89] width 103 height 152
click at [58, 167] on nav "Dialing Mode: Power | Switch to Preview My Lists Add new list 3 Back to Campaig…" at bounding box center [52, 116] width 104 height 206
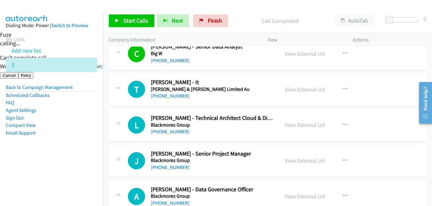
scroll to position [3853, 0]
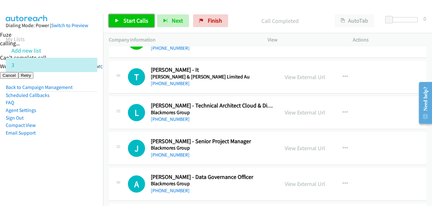
click at [138, 18] on span "Start Calls" at bounding box center [136, 20] width 25 height 7
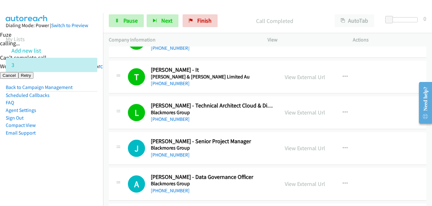
drag, startPoint x: 67, startPoint y: 143, endPoint x: 173, endPoint y: 74, distance: 126.2
click at [68, 144] on aside "Dialing Mode: Power | Switch to Preview My Lists Add new list 3 Back to Campaig…" at bounding box center [51, 89] width 103 height 152
click at [139, 19] on link "Pause" at bounding box center [126, 20] width 35 height 13
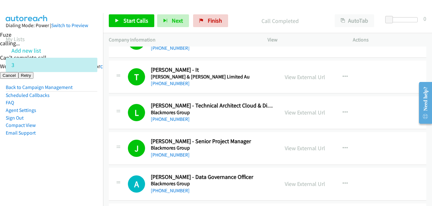
click at [64, 156] on aside "Dialing Mode: Power | Switch to Preview My Lists Add new list 3 Back to Campaig…" at bounding box center [51, 89] width 103 height 152
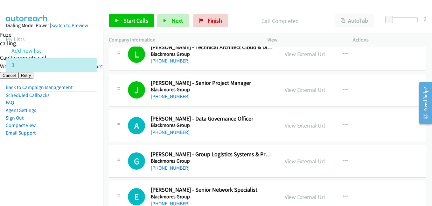
scroll to position [3917, 0]
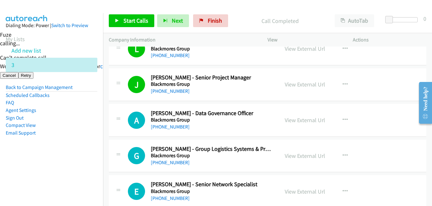
click at [125, 12] on div "Start Calls Pause Next Finish Call Completed AutoTab AutoTab 0" at bounding box center [267, 21] width 329 height 25
click at [129, 18] on span "Start Calls" at bounding box center [136, 20] width 25 height 7
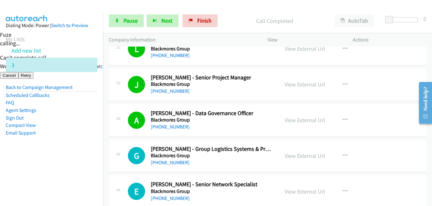
click at [64, 164] on aside "Dialing Mode: Power | Switch to Preview My Lists Add new list 3 Back to Campaig…" at bounding box center [51, 89] width 103 height 152
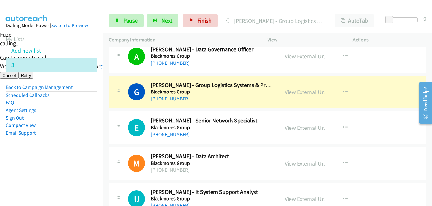
drag, startPoint x: 95, startPoint y: 170, endPoint x: 134, endPoint y: 161, distance: 40.0
click at [95, 170] on nav "Dialing Mode: Power | Switch to Preview My Lists Add new list 3 Back to Campaig…" at bounding box center [52, 116] width 104 height 206
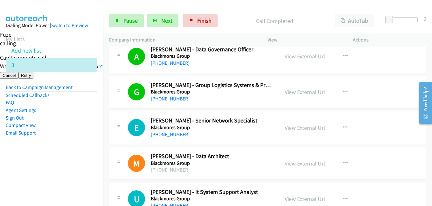
scroll to position [4044, 0]
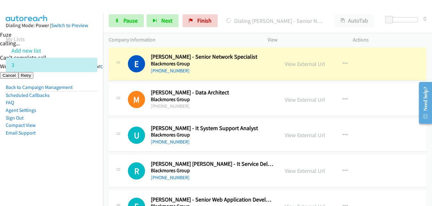
drag, startPoint x: 55, startPoint y: 129, endPoint x: 192, endPoint y: 148, distance: 138.9
click at [55, 129] on li "Email Support" at bounding box center [52, 133] width 92 height 8
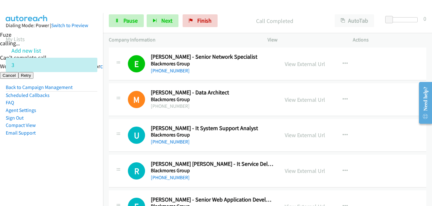
click at [63, 160] on aside "Dialing Mode: Power | Switch to Preview My Lists Add new list 3 Back to Campaig…" at bounding box center [51, 89] width 103 height 152
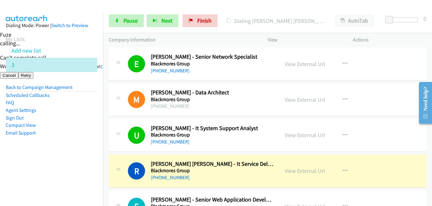
click at [92, 154] on aside "Dialing Mode: Power | Switch to Preview My Lists Add new list 3 Back to Campaig…" at bounding box center [51, 89] width 103 height 152
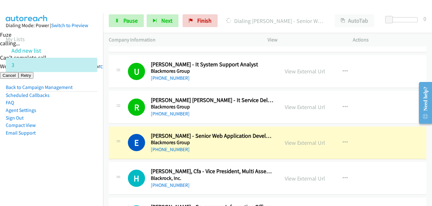
click at [86, 134] on li "Email Support" at bounding box center [52, 133] width 92 height 8
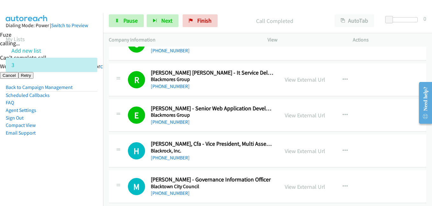
scroll to position [4172, 0]
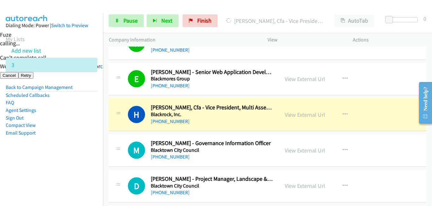
drag, startPoint x: 86, startPoint y: 161, endPoint x: 96, endPoint y: 161, distance: 9.9
click at [86, 161] on aside "Dialing Mode: Power | Switch to Preview My Lists Add new list 3 Back to Campaig…" at bounding box center [51, 89] width 103 height 152
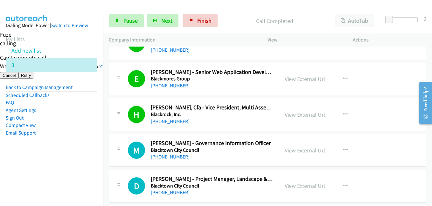
scroll to position [4204, 0]
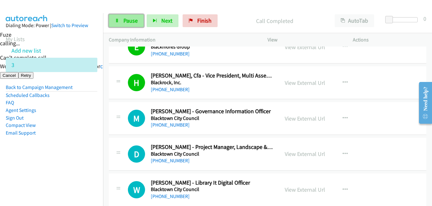
click at [127, 19] on span "Pause" at bounding box center [131, 20] width 14 height 7
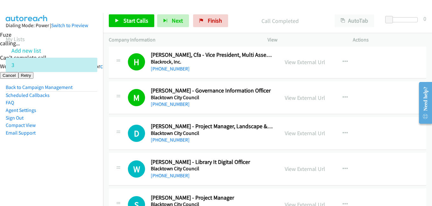
scroll to position [4236, 0]
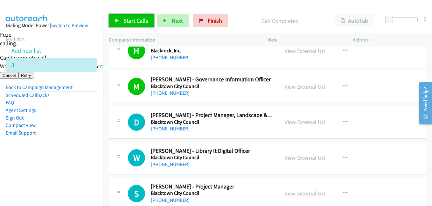
drag, startPoint x: 136, startPoint y: 22, endPoint x: 154, endPoint y: 19, distance: 18.6
click at [136, 22] on span "Start Calls" at bounding box center [136, 20] width 25 height 7
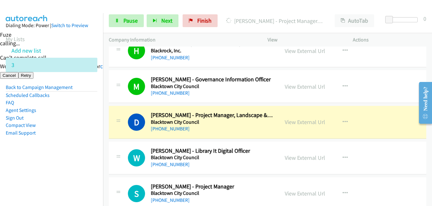
drag, startPoint x: 96, startPoint y: 146, endPoint x: 106, endPoint y: 137, distance: 13.8
click at [96, 146] on aside "Dialing Mode: Power | Switch to Preview My Lists Add new list 3 Back to Campaig…" at bounding box center [51, 89] width 103 height 152
click at [89, 148] on aside "Dialing Mode: Power | Switch to Preview My Lists Add new list 3 Back to Campaig…" at bounding box center [51, 89] width 103 height 152
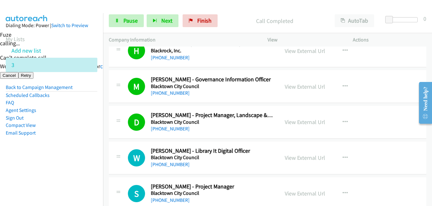
scroll to position [4267, 0]
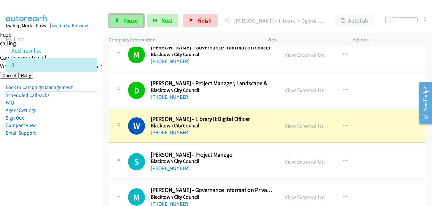
click at [122, 25] on link "Pause" at bounding box center [126, 20] width 35 height 13
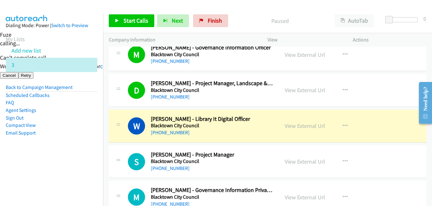
drag, startPoint x: 45, startPoint y: 163, endPoint x: 230, endPoint y: 10, distance: 240.0
click at [45, 162] on aside "Dialing Mode: Power | Switch to Preview My Lists Add new list 3 Back to Campaig…" at bounding box center [51, 89] width 103 height 152
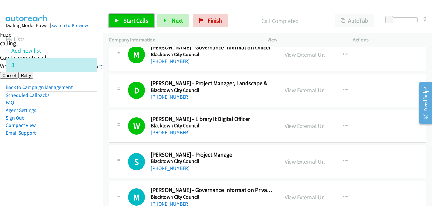
drag, startPoint x: 128, startPoint y: 18, endPoint x: 231, endPoint y: 63, distance: 111.7
click at [128, 18] on span "Start Calls" at bounding box center [136, 20] width 25 height 7
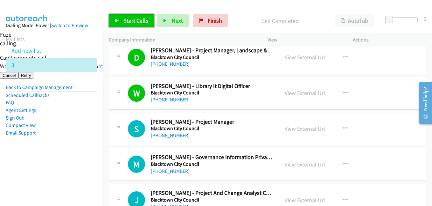
scroll to position [4331, 0]
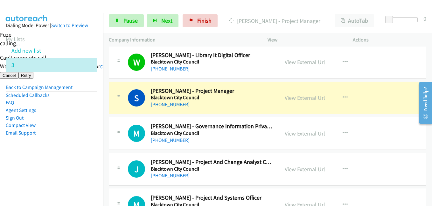
click at [88, 149] on aside "Dialing Mode: Power | Switch to Preview My Lists Add new list 3 Back to Campaig…" at bounding box center [51, 89] width 103 height 152
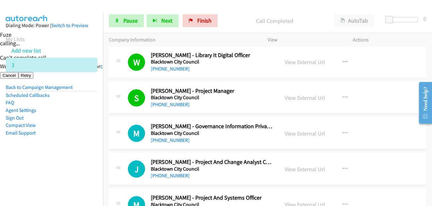
scroll to position [4363, 0]
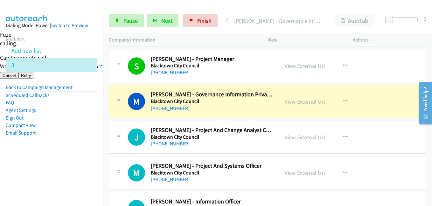
drag, startPoint x: 79, startPoint y: 111, endPoint x: 69, endPoint y: 111, distance: 9.9
click at [79, 111] on li "Agent Settings" at bounding box center [52, 110] width 92 height 8
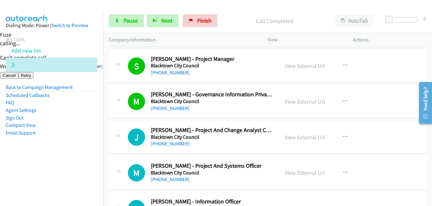
click at [95, 150] on aside "Dialing Mode: Power | Switch to Preview My Lists Add new list 3 Back to Campaig…" at bounding box center [51, 89] width 103 height 152
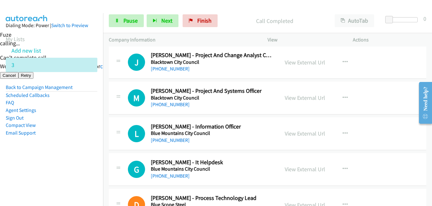
scroll to position [4427, 0]
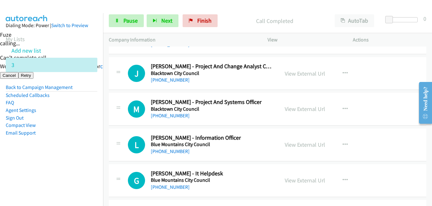
click at [90, 127] on li "Compact View" at bounding box center [52, 125] width 92 height 8
click at [131, 19] on span "Pause" at bounding box center [131, 20] width 14 height 7
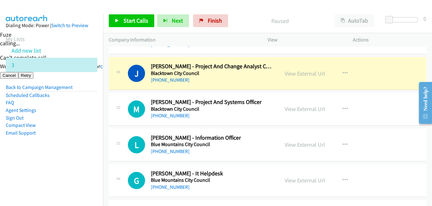
click at [57, 165] on aside "Dialing Mode: Power | Switch to Preview My Lists Add new list 3 Back to Campaig…" at bounding box center [51, 89] width 103 height 152
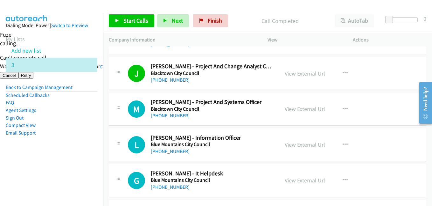
scroll to position [4490, 0]
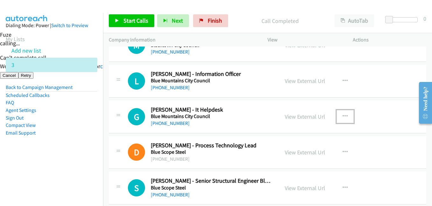
click at [343, 115] on icon "button" at bounding box center [345, 116] width 5 height 5
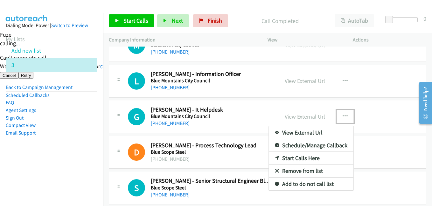
click at [306, 156] on link "Start Calls Here" at bounding box center [311, 158] width 85 height 13
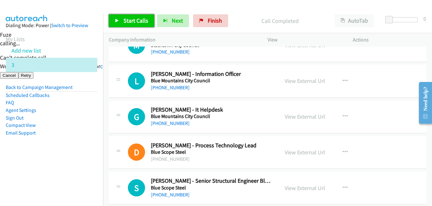
click at [140, 21] on span "Start Calls" at bounding box center [136, 20] width 25 height 7
click at [141, 19] on div "Start Calls Pause Next Finish" at bounding box center [170, 20] width 122 height 13
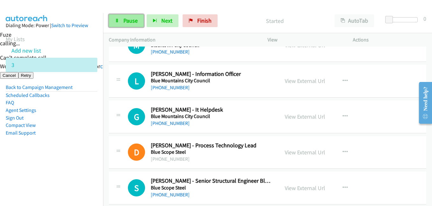
click at [131, 23] on span "Pause" at bounding box center [131, 20] width 14 height 7
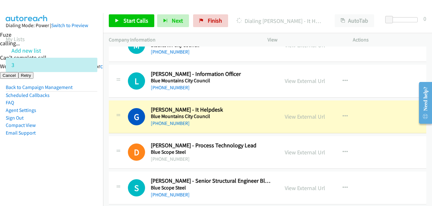
click at [71, 178] on nav "Dialing Mode: Power | Switch to Preview My Lists Add new list 3 Back to Campaig…" at bounding box center [52, 116] width 104 height 206
drag, startPoint x: 50, startPoint y: 146, endPoint x: 110, endPoint y: 107, distance: 71.6
click at [50, 146] on aside "Dialing Mode: Power | Switch to Preview My Lists Add new list 3 Back to Campaig…" at bounding box center [51, 89] width 103 height 152
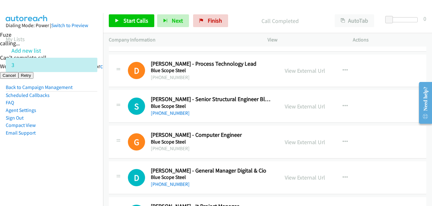
scroll to position [4618, 0]
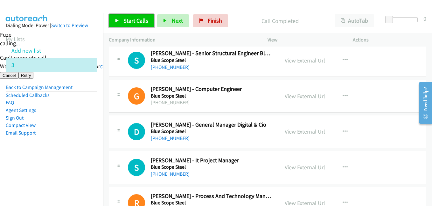
click at [144, 22] on span "Start Calls" at bounding box center [136, 20] width 25 height 7
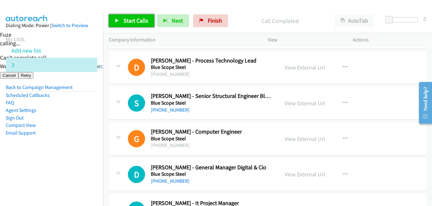
scroll to position [4522, 0]
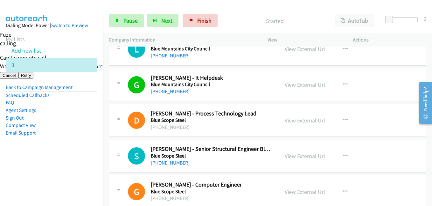
click at [66, 131] on li "Email Support" at bounding box center [52, 133] width 92 height 8
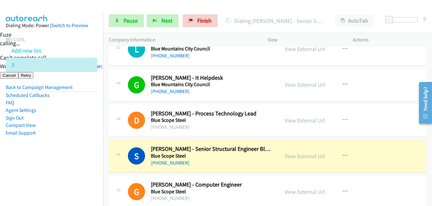
drag, startPoint x: 50, startPoint y: 165, endPoint x: 109, endPoint y: 158, distance: 58.7
click at [51, 165] on aside "Dialing Mode: Power | Switch to Preview My Lists Add new list 3 Back to Campaig…" at bounding box center [51, 89] width 103 height 152
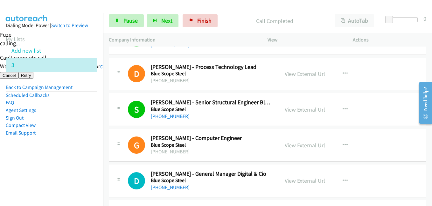
scroll to position [4618, 0]
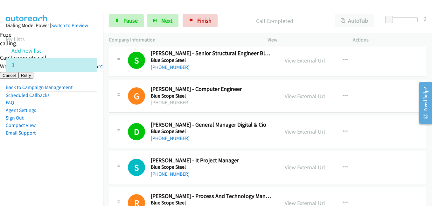
click at [73, 146] on aside "Dialing Mode: Power | Switch to Preview My Lists Add new list 3 Back to Campaig…" at bounding box center [51, 89] width 103 height 152
click at [88, 150] on aside "Dialing Mode: Power | Switch to Preview My Lists Add new list 3 Back to Campaig…" at bounding box center [51, 89] width 103 height 152
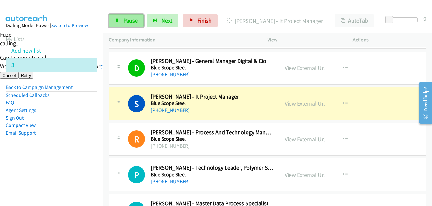
click at [136, 19] on span "Pause" at bounding box center [131, 20] width 14 height 7
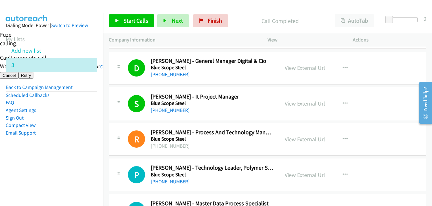
click at [95, 143] on aside "Dialing Mode: Power | Switch to Preview My Lists Add new list 3 Back to Campaig…" at bounding box center [51, 89] width 103 height 152
click at [142, 20] on span "Start Calls" at bounding box center [136, 20] width 25 height 7
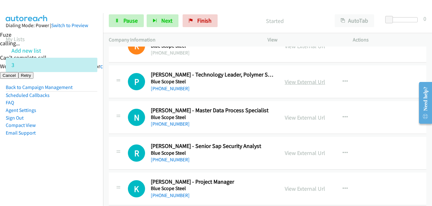
scroll to position [4777, 0]
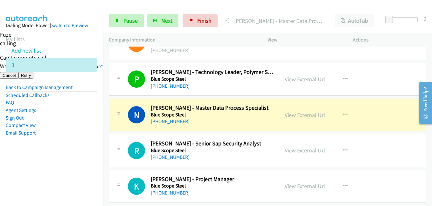
drag, startPoint x: 92, startPoint y: 145, endPoint x: 216, endPoint y: 145, distance: 123.9
click at [92, 145] on aside "Dialing Mode: Power | Switch to Preview My Lists Add new list 3 Back to Campaig…" at bounding box center [51, 89] width 103 height 152
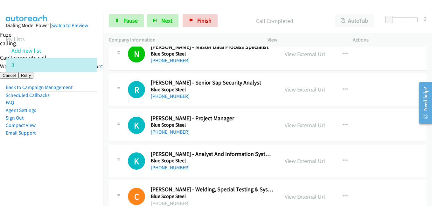
scroll to position [4841, 0]
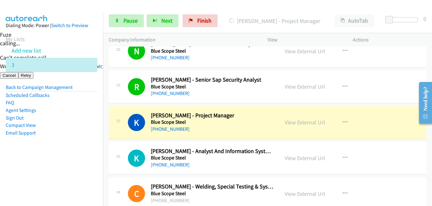
click at [78, 129] on li "Email Support" at bounding box center [52, 133] width 92 height 8
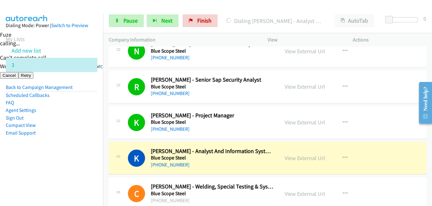
click at [94, 140] on aside "Dialing Mode: Power | Switch to Preview My Lists Add new list 3 Back to Campaig…" at bounding box center [51, 89] width 103 height 152
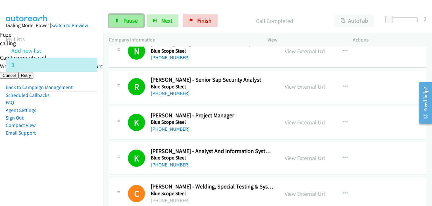
click at [128, 20] on span "Pause" at bounding box center [131, 20] width 14 height 7
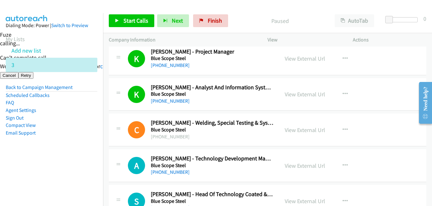
scroll to position [5000, 0]
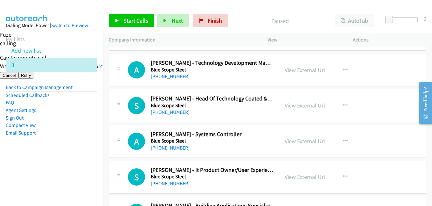
click at [62, 145] on aside "Dialing Mode: Power | Switch to Preview My Lists Add new list 3 Back to Campaig…" at bounding box center [51, 89] width 103 height 152
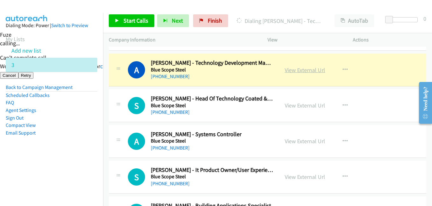
click at [304, 68] on link "View External Url" at bounding box center [305, 69] width 40 height 7
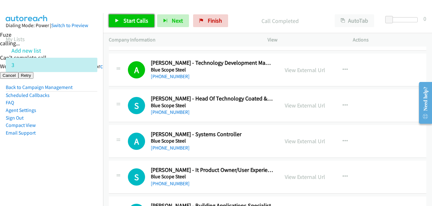
click at [133, 19] on span "Start Calls" at bounding box center [136, 20] width 25 height 7
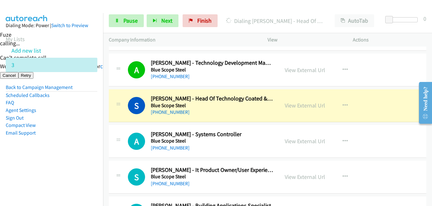
click at [84, 111] on li "Agent Settings" at bounding box center [52, 110] width 92 height 8
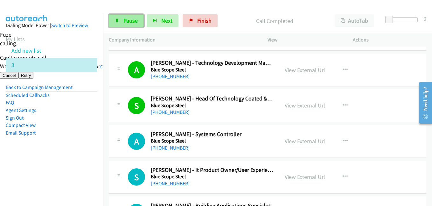
click at [132, 22] on span "Pause" at bounding box center [131, 20] width 14 height 7
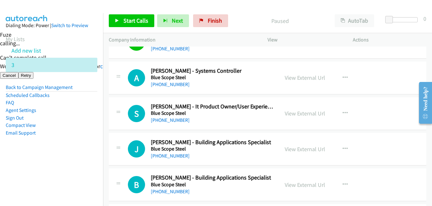
scroll to position [5064, 0]
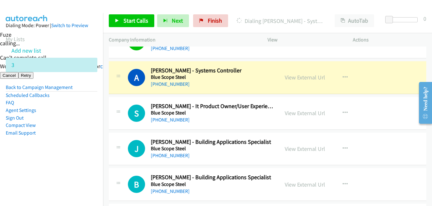
click at [106, 146] on td "J Callback Scheduled Jack Whitford - Building Applications Specialist Blue Scop…" at bounding box center [267, 149] width 329 height 36
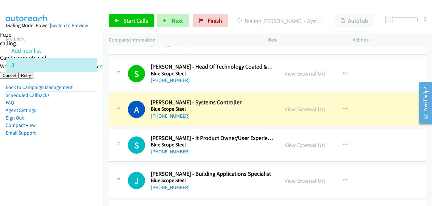
click at [59, 161] on aside "Dialing Mode: Power | Switch to Preview My Lists Add new list 3 Back to Campaig…" at bounding box center [51, 89] width 103 height 152
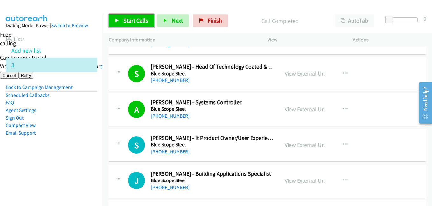
click at [132, 17] on span "Start Calls" at bounding box center [136, 20] width 25 height 7
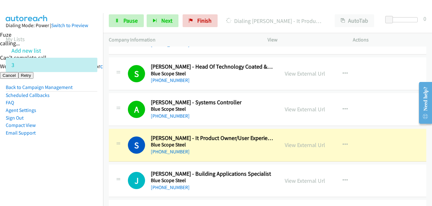
click at [62, 138] on aside "Dialing Mode: Power | Switch to Preview My Lists Add new list 3 Back to Campaig…" at bounding box center [51, 89] width 103 height 152
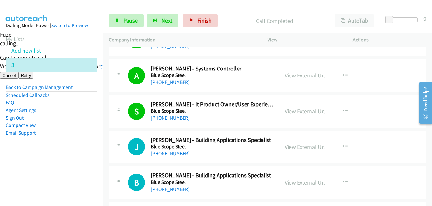
scroll to position [5095, 0]
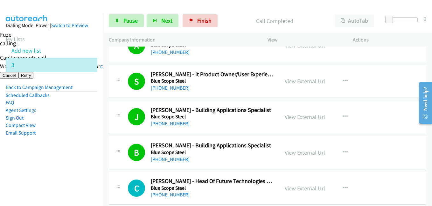
click at [62, 172] on nav "Dialing Mode: Power | Switch to Preview My Lists Add new list 3 Back to Campaig…" at bounding box center [52, 116] width 104 height 206
drag, startPoint x: 91, startPoint y: 185, endPoint x: 124, endPoint y: 134, distance: 60.7
click at [92, 184] on nav "Dialing Mode: Power | Switch to Preview My Lists Add new list 3 Back to Campaig…" at bounding box center [52, 116] width 104 height 206
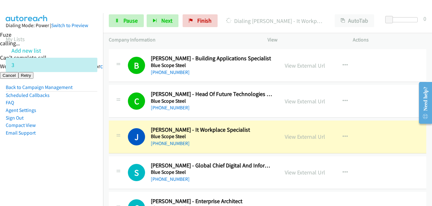
scroll to position [5191, 0]
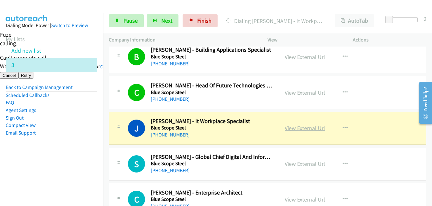
click at [311, 126] on link "View External Url" at bounding box center [305, 127] width 40 height 7
click at [135, 18] on span "Pause" at bounding box center [131, 20] width 14 height 7
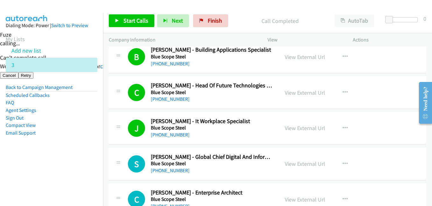
drag, startPoint x: 70, startPoint y: 125, endPoint x: 108, endPoint y: 125, distance: 37.3
click at [70, 125] on li "Compact View" at bounding box center [52, 125] width 92 height 8
click at [211, 18] on span "Finish" at bounding box center [215, 20] width 14 height 7
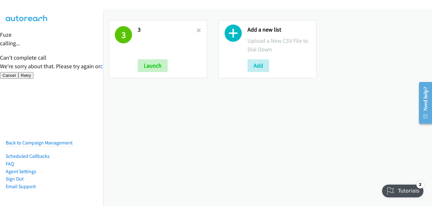
click at [46, 102] on nav "Back to Campaign Management Scheduled Callbacks FAQ Agent Settings Sign Out Com…" at bounding box center [52, 116] width 104 height 206
click at [197, 28] on link at bounding box center [199, 30] width 4 height 7
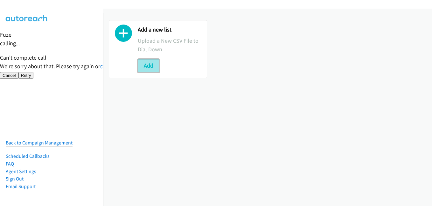
click at [152, 64] on button "Add" at bounding box center [149, 65] width 22 height 13
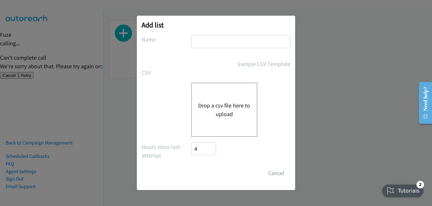
click at [221, 43] on input "text" at bounding box center [240, 41] width 99 height 13
type input "1"
click at [224, 107] on button "Drop a csv file here to upload" at bounding box center [224, 109] width 52 height 17
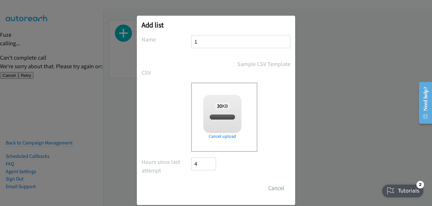
checkbox input "true"
click at [202, 188] on input "Save List" at bounding box center [207, 188] width 33 height 13
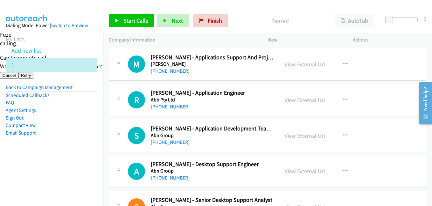
click at [318, 64] on link "View External Url" at bounding box center [305, 64] width 40 height 7
click at [140, 23] on span "Start Calls" at bounding box center [136, 20] width 25 height 7
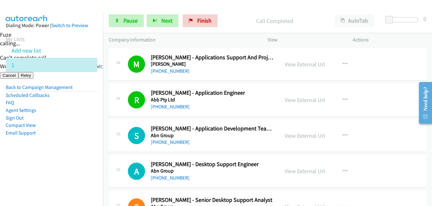
click at [59, 170] on nav "Dialing Mode: Power | Switch to Preview My Lists Add new list 1 Back to Campaig…" at bounding box center [52, 116] width 104 height 206
click at [104, 133] on td "S Callback Scheduled Steve Clarke - Application Development Team Lead Abn Group…" at bounding box center [267, 136] width 329 height 36
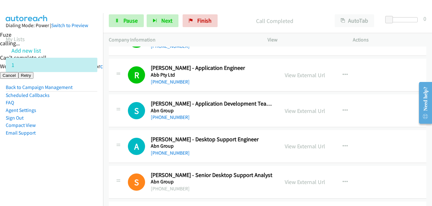
scroll to position [64, 0]
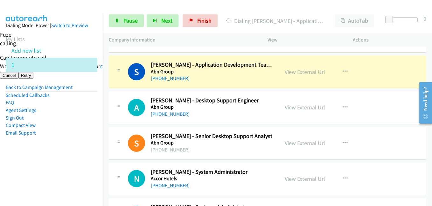
drag, startPoint x: 89, startPoint y: 156, endPoint x: 148, endPoint y: 147, distance: 60.0
click at [89, 156] on aside "Dialing Mode: Power | Switch to Preview My Lists Add new list 1 Back to Campaig…" at bounding box center [51, 89] width 103 height 152
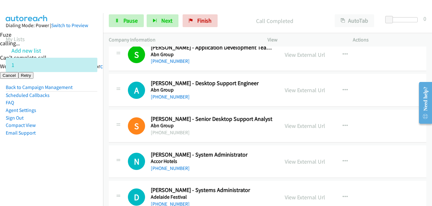
scroll to position [96, 0]
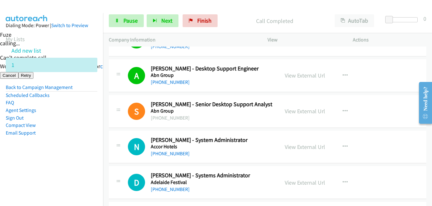
drag, startPoint x: 45, startPoint y: 127, endPoint x: 53, endPoint y: 129, distance: 8.1
click at [46, 128] on li "Compact View" at bounding box center [52, 125] width 92 height 8
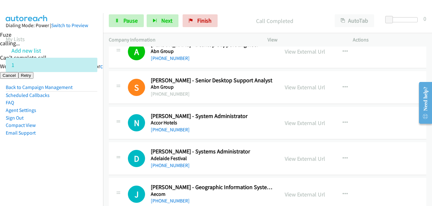
scroll to position [159, 0]
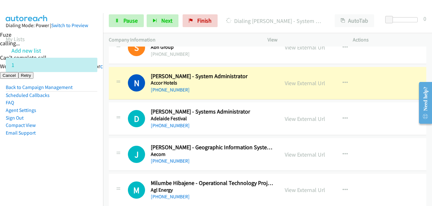
click at [62, 125] on li "Compact View" at bounding box center [52, 125] width 92 height 8
click at [139, 18] on link "Pause" at bounding box center [126, 20] width 35 height 13
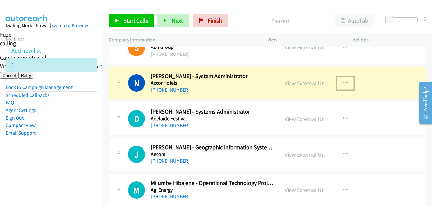
click at [343, 80] on icon "button" at bounding box center [345, 82] width 5 height 5
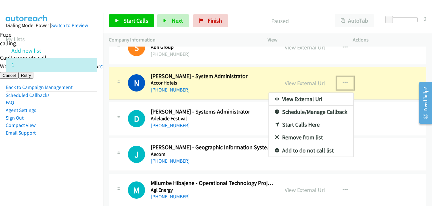
click at [311, 83] on div at bounding box center [216, 103] width 432 height 206
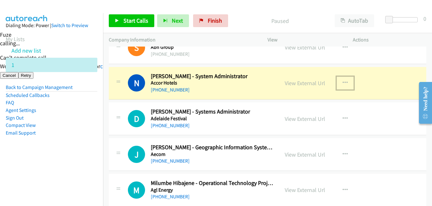
click at [311, 83] on link "View External Url" at bounding box center [305, 82] width 40 height 7
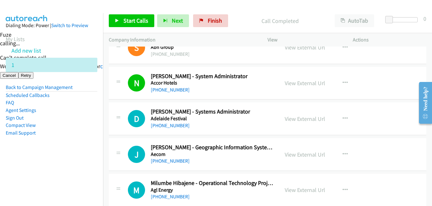
drag, startPoint x: 86, startPoint y: 168, endPoint x: 94, endPoint y: 164, distance: 9.0
click at [86, 168] on nav "Dialing Mode: Power | Switch to Preview My Lists Add new list 1 Back to Campaig…" at bounding box center [52, 116] width 104 height 206
click at [140, 24] on link "Start Calls" at bounding box center [132, 20] width 46 height 13
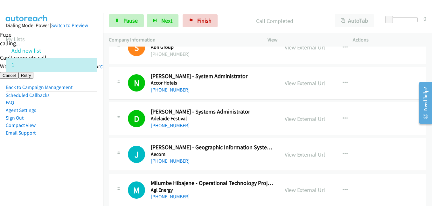
click at [86, 168] on nav "Dialing Mode: Power | Switch to Preview My Lists Add new list 1 Back to Campaig…" at bounding box center [52, 116] width 104 height 206
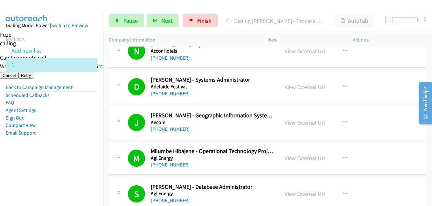
drag, startPoint x: 85, startPoint y: 173, endPoint x: 115, endPoint y: 94, distance: 84.3
click at [86, 170] on nav "Dialing Mode: Power | Switch to Preview My Lists Add new list 1 Back to Campaig…" at bounding box center [52, 116] width 104 height 206
click at [131, 17] on link "Pause" at bounding box center [126, 20] width 35 height 13
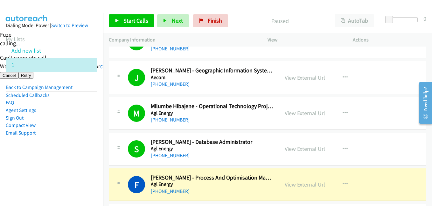
scroll to position [318, 0]
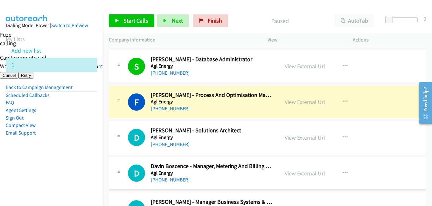
drag, startPoint x: 87, startPoint y: 172, endPoint x: 99, endPoint y: 165, distance: 14.0
click at [87, 172] on nav "Dialing Mode: Power | Switch to Preview My Lists Add new list 1 Back to Campaig…" at bounding box center [52, 116] width 104 height 206
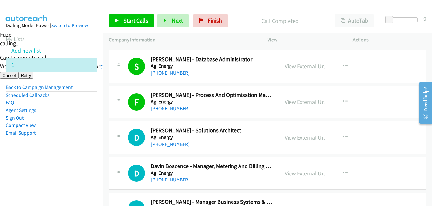
click at [82, 168] on nav "Dialing Mode: Power | Switch to Preview My Lists Add new list 1 Back to Campaig…" at bounding box center [52, 116] width 104 height 206
drag, startPoint x: 79, startPoint y: 126, endPoint x: 132, endPoint y: 95, distance: 61.8
click at [79, 126] on li "Compact View" at bounding box center [52, 125] width 92 height 8
drag, startPoint x: 212, startPoint y: 15, endPoint x: 252, endPoint y: 26, distance: 41.5
click at [212, 15] on link "Finish" at bounding box center [210, 20] width 35 height 13
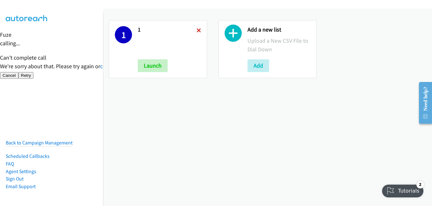
click at [199, 30] on icon at bounding box center [199, 31] width 4 height 4
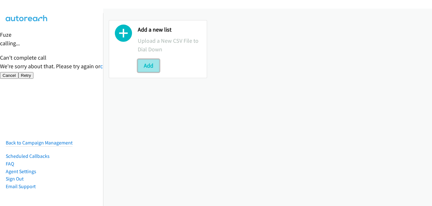
click at [146, 69] on button "Add" at bounding box center [149, 65] width 22 height 13
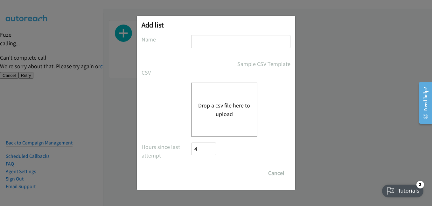
click at [219, 108] on button "Drop a csv file here to upload" at bounding box center [224, 109] width 52 height 17
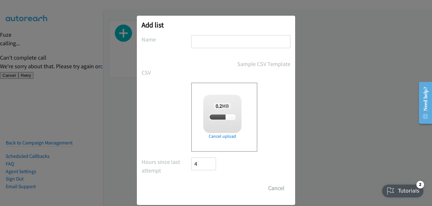
click at [212, 43] on input "text" at bounding box center [240, 41] width 99 height 13
checkbox input "true"
click at [205, 38] on input "text" at bounding box center [240, 41] width 99 height 13
type input "1"
click at [203, 185] on input "Save List" at bounding box center [207, 188] width 33 height 13
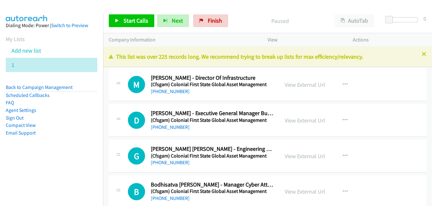
click at [89, 137] on aside "Dialing Mode: Power | Switch to Preview My Lists Add new list 1 Back to Campaig…" at bounding box center [51, 89] width 103 height 152
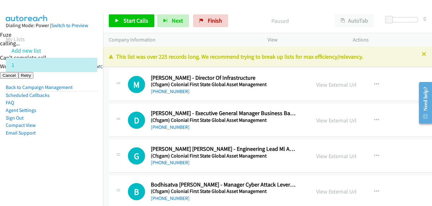
click at [70, 154] on aside "Dialing Mode: Power | Switch to Preview My Lists Add new list 1 Back to Campaig…" at bounding box center [51, 89] width 103 height 152
drag, startPoint x: 79, startPoint y: 139, endPoint x: 265, endPoint y: 175, distance: 189.7
click at [79, 139] on aside "Dialing Mode: Power | Switch to Preview My Lists Add new list 1 Back to Campaig…" at bounding box center [51, 89] width 103 height 152
drag, startPoint x: 90, startPoint y: 125, endPoint x: 99, endPoint y: 122, distance: 9.4
click at [90, 125] on li "Compact View" at bounding box center [52, 125] width 92 height 8
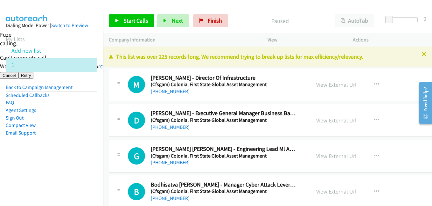
click at [73, 157] on aside "Dialing Mode: Power | Switch to Preview My Lists Add new list 1 Back to Campaig…" at bounding box center [51, 89] width 103 height 152
click at [133, 19] on span "Start Calls" at bounding box center [136, 20] width 25 height 7
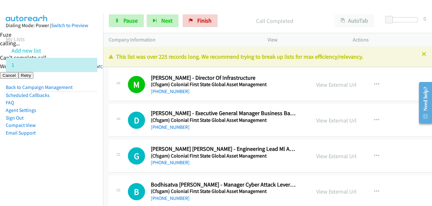
drag, startPoint x: 85, startPoint y: 153, endPoint x: 88, endPoint y: 152, distance: 3.4
click at [85, 153] on aside "Dialing Mode: Power | Switch to Preview My Lists Add new list 1 Back to Campaig…" at bounding box center [51, 89] width 103 height 152
click at [115, 21] on icon at bounding box center [117, 21] width 4 height 4
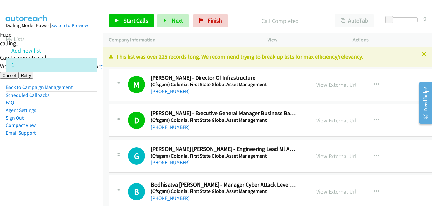
click at [93, 143] on aside "Dialing Mode: Power | Switch to Preview My Lists Add new list 1 Back to Campaig…" at bounding box center [51, 89] width 103 height 152
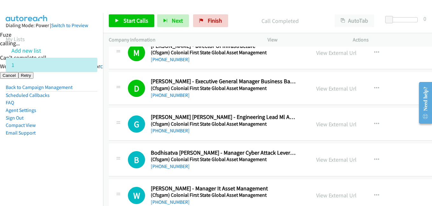
click at [138, 13] on div "Start Calls Pause Next Finish Call Completed AutoTab AutoTab 0" at bounding box center [267, 21] width 329 height 25
click at [134, 25] on link "Start Calls" at bounding box center [132, 20] width 46 height 13
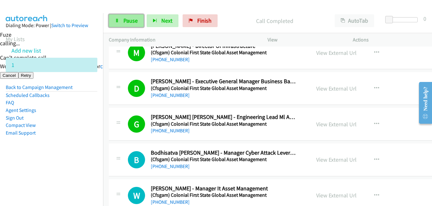
click at [120, 19] on link "Pause" at bounding box center [126, 20] width 35 height 13
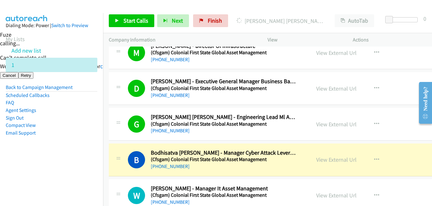
click at [94, 152] on aside "Dialing Mode: Power | Switch to Preview My Lists Add new list 1 Back to Campaig…" at bounding box center [51, 89] width 103 height 152
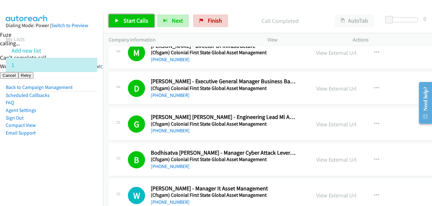
click at [132, 17] on link "Start Calls" at bounding box center [132, 20] width 46 height 13
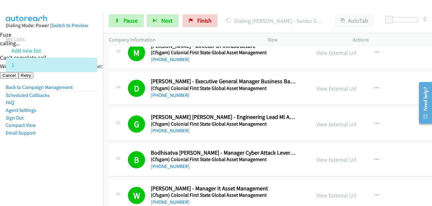
click at [89, 144] on aside "Dialing Mode: Power | Switch to Preview My Lists Add new list 1 Back to Campaig…" at bounding box center [51, 89] width 103 height 152
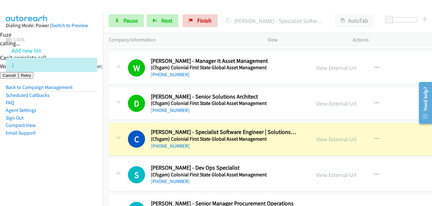
drag, startPoint x: 78, startPoint y: 154, endPoint x: 94, endPoint y: 150, distance: 16.1
click at [78, 154] on aside "Dialing Mode: Power | Switch to Preview My Lists Add new list 1 Back to Campaig…" at bounding box center [51, 89] width 103 height 152
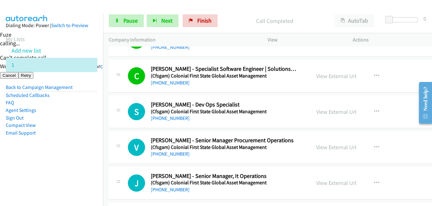
scroll to position [223, 0]
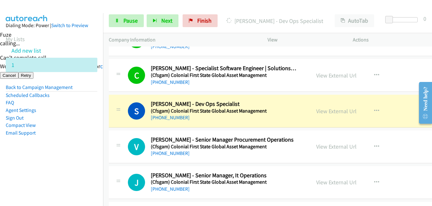
drag, startPoint x: 58, startPoint y: 158, endPoint x: 99, endPoint y: 151, distance: 42.0
click at [58, 158] on aside "Dialing Mode: Power | Switch to Preview My Lists Add new list 1 Back to Campaig…" at bounding box center [51, 89] width 103 height 152
click at [341, 111] on link "View External Url" at bounding box center [337, 110] width 40 height 7
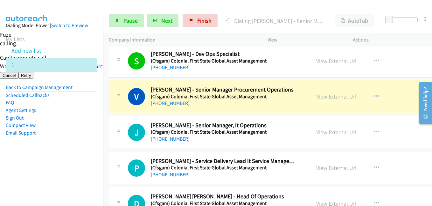
scroll to position [287, 0]
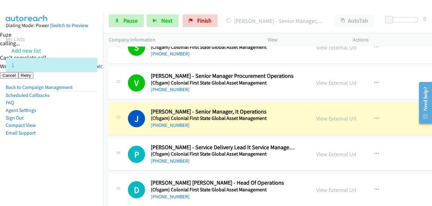
click at [95, 143] on aside "Dialing Mode: Power | Switch to Preview My Lists Add new list 1 Back to Campaig…" at bounding box center [51, 89] width 103 height 152
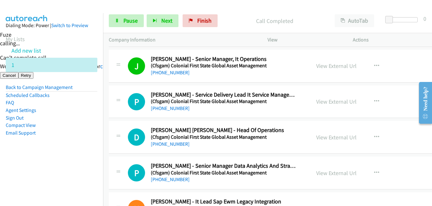
scroll to position [350, 0]
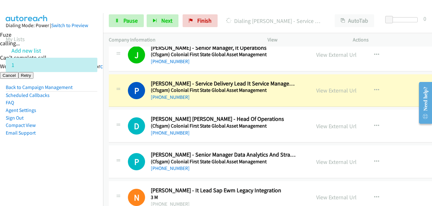
click at [42, 144] on aside "Dialing Mode: Power | Switch to Preview My Lists Add new list 1 Back to Campaig…" at bounding box center [51, 89] width 103 height 152
click at [344, 89] on link "View External Url" at bounding box center [337, 90] width 40 height 7
click at [116, 21] on icon at bounding box center [117, 21] width 4 height 4
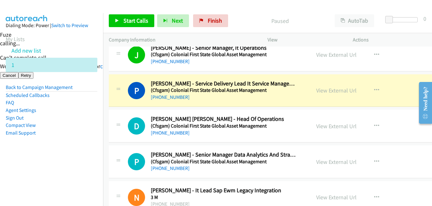
drag, startPoint x: 67, startPoint y: 131, endPoint x: 125, endPoint y: 122, distance: 59.6
click at [67, 131] on li "Email Support" at bounding box center [52, 133] width 92 height 8
drag, startPoint x: 76, startPoint y: 130, endPoint x: 140, endPoint y: 54, distance: 98.7
click at [78, 126] on ul "Back to Campaign Management Scheduled Callbacks FAQ Agent Settings Sign Out Com…" at bounding box center [52, 109] width 92 height 53
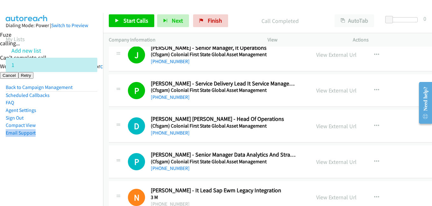
click at [26, 150] on aside "Dialing Mode: Power | Switch to Preview My Lists Add new list 1 Back to Campaig…" at bounding box center [51, 89] width 103 height 152
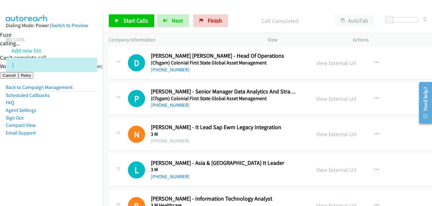
scroll to position [414, 0]
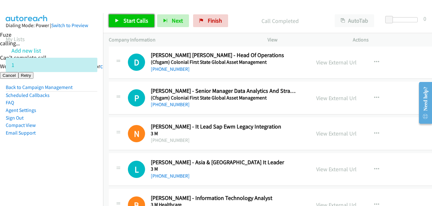
click at [136, 25] on link "Start Calls" at bounding box center [132, 20] width 46 height 13
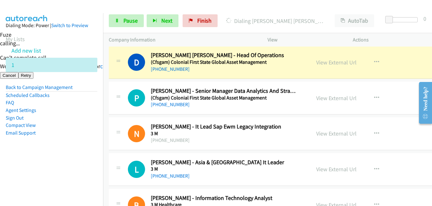
click at [67, 161] on aside "Dialing Mode: Power | Switch to Preview My Lists Add new list 1 Back to Campaig…" at bounding box center [51, 89] width 103 height 152
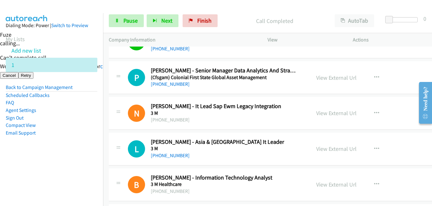
scroll to position [446, 0]
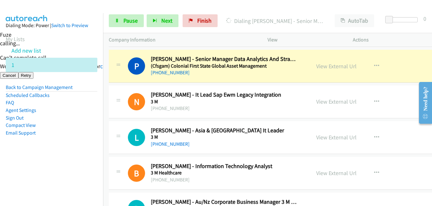
click at [97, 118] on aside "Dialing Mode: Power | Switch to Preview My Lists Add new list 1 Back to Campaig…" at bounding box center [51, 89] width 103 height 152
click at [92, 162] on aside "Dialing Mode: Power | Switch to Preview My Lists Add new list 1 Back to Campaig…" at bounding box center [51, 89] width 103 height 152
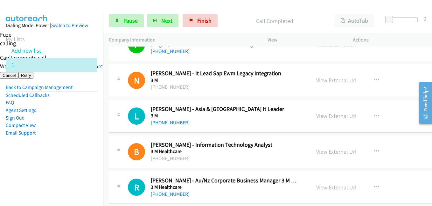
scroll to position [478, 0]
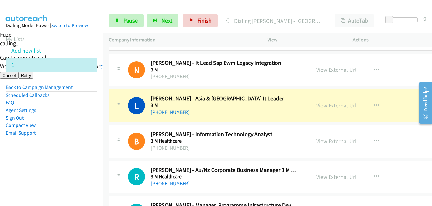
drag, startPoint x: 74, startPoint y: 144, endPoint x: 90, endPoint y: 139, distance: 17.0
click at [74, 144] on aside "Dialing Mode: Power | Switch to Preview My Lists Add new list 1 Back to Campaig…" at bounding box center [51, 89] width 103 height 152
click at [82, 156] on aside "Dialing Mode: Power | Switch to Preview My Lists Add new list 1 Back to Campaig…" at bounding box center [51, 89] width 103 height 152
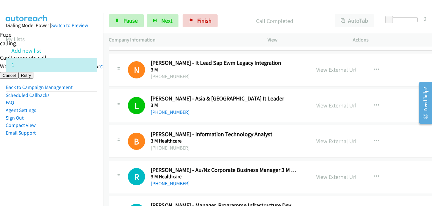
click at [58, 162] on aside "Dialing Mode: Power | Switch to Preview My Lists Add new list 1 Back to Campaig…" at bounding box center [51, 89] width 103 height 152
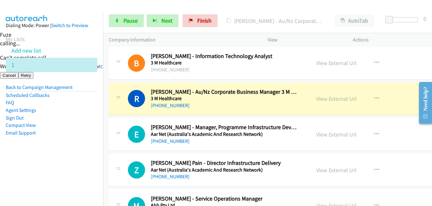
scroll to position [573, 0]
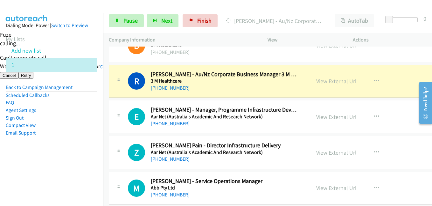
click at [60, 157] on aside "Dialing Mode: Power | Switch to Preview My Lists Add new list 1 Back to Campaig…" at bounding box center [51, 89] width 103 height 152
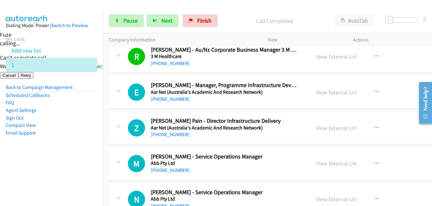
scroll to position [605, 0]
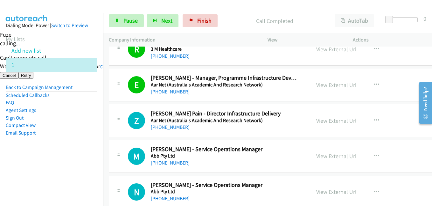
click at [78, 159] on aside "Dialing Mode: Power | Switch to Preview My Lists Add new list 1 Back to Campaig…" at bounding box center [51, 89] width 103 height 152
drag, startPoint x: 70, startPoint y: 153, endPoint x: 152, endPoint y: 149, distance: 82.0
click at [70, 153] on aside "Dialing Mode: Power | Switch to Preview My Lists Add new list 1 Back to Campaig…" at bounding box center [51, 89] width 103 height 152
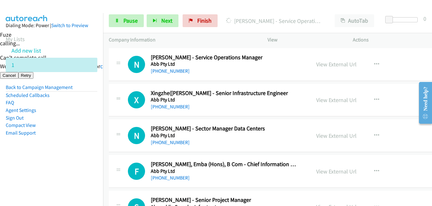
scroll to position [701, 0]
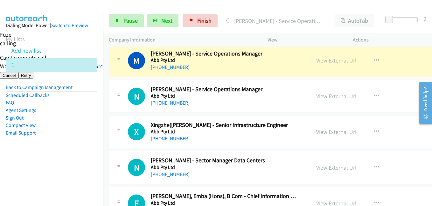
click at [81, 173] on nav "Dialing Mode: Power | Switch to Preview My Lists Add new list 1 Back to Campaig…" at bounding box center [52, 116] width 104 height 206
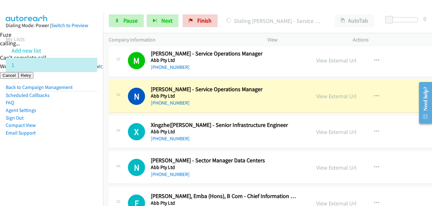
click at [63, 132] on li "Email Support" at bounding box center [52, 133] width 92 height 8
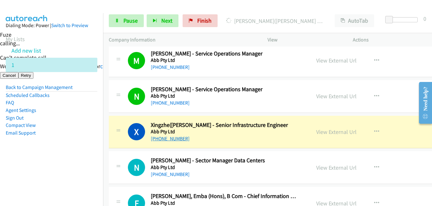
drag, startPoint x: 73, startPoint y: 139, endPoint x: 158, endPoint y: 139, distance: 85.3
click at [73, 139] on aside "Dialing Mode: Power | Switch to Preview My Lists Add new list 1 Back to Campaig…" at bounding box center [51, 89] width 103 height 152
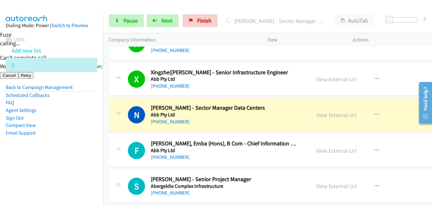
scroll to position [764, 0]
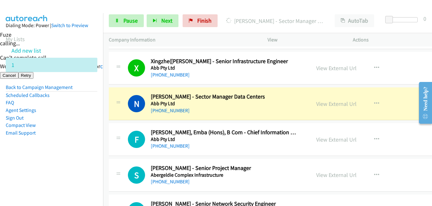
click at [81, 167] on nav "Dialing Mode: Power | Switch to Preview My Lists Add new list 1 Back to Campaig…" at bounding box center [52, 116] width 104 height 206
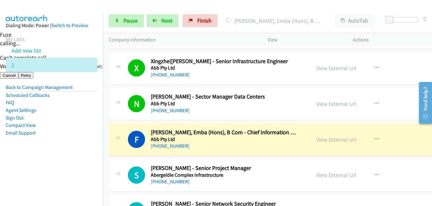
click at [88, 168] on nav "Dialing Mode: Power | Switch to Preview My Lists Add new list 1 Back to Campaig…" at bounding box center [52, 116] width 104 height 206
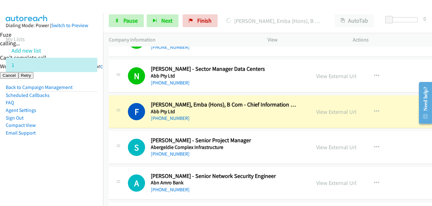
scroll to position [828, 0]
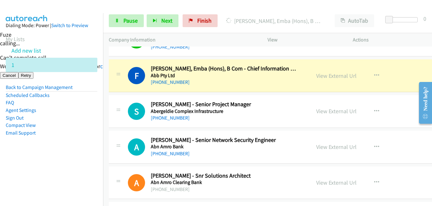
click at [89, 149] on aside "Dialing Mode: Power | Switch to Preview My Lists Add new list 1 Back to Campaig…" at bounding box center [51, 89] width 103 height 152
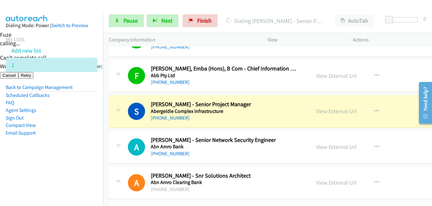
drag, startPoint x: 60, startPoint y: 163, endPoint x: 185, endPoint y: 148, distance: 126.7
click at [60, 163] on aside "Dialing Mode: Power | Switch to Preview My Lists Add new list 1 Back to Campaig…" at bounding box center [51, 89] width 103 height 152
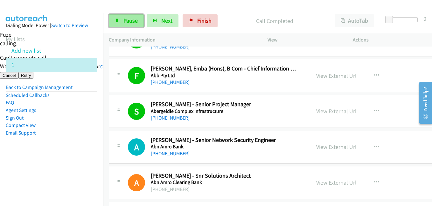
click at [124, 15] on link "Pause" at bounding box center [126, 20] width 35 height 13
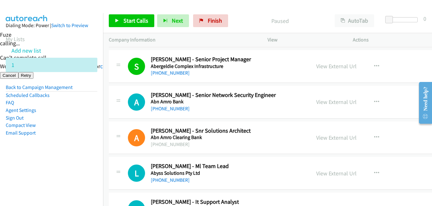
scroll to position [892, 0]
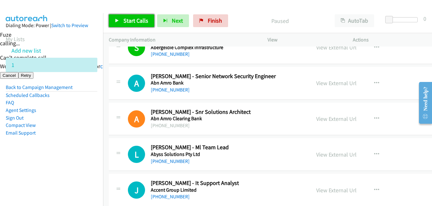
click at [139, 20] on span "Start Calls" at bounding box center [136, 20] width 25 height 7
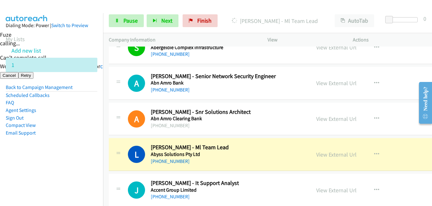
click at [50, 169] on nav "Dialing Mode: Power | Switch to Preview My Lists Add new list 1 Back to Campaig…" at bounding box center [52, 116] width 104 height 206
click at [87, 129] on li "Email Support" at bounding box center [52, 133] width 92 height 8
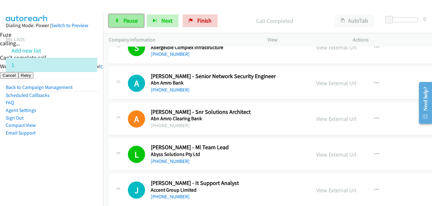
click at [121, 16] on link "Pause" at bounding box center [126, 20] width 35 height 13
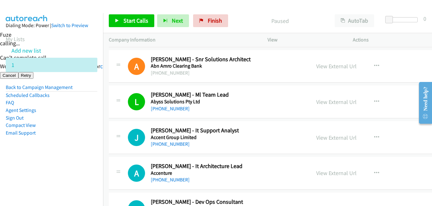
scroll to position [955, 0]
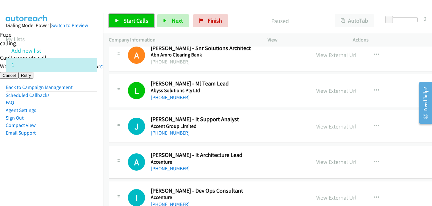
click at [132, 19] on span "Start Calls" at bounding box center [136, 20] width 25 height 7
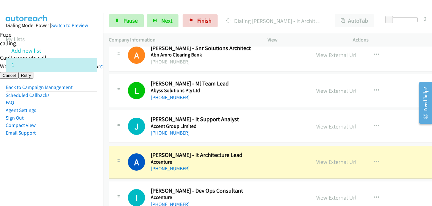
click at [63, 165] on aside "Dialing Mode: Power | Switch to Preview My Lists Add new list 1 Back to Campaig…" at bounding box center [51, 89] width 103 height 152
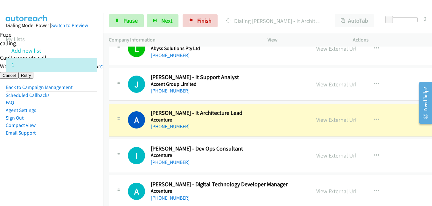
scroll to position [1019, 0]
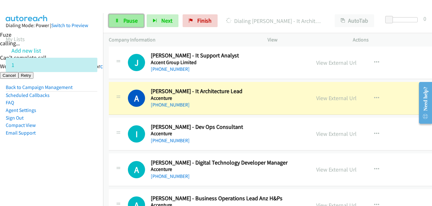
click at [128, 22] on span "Pause" at bounding box center [131, 20] width 14 height 7
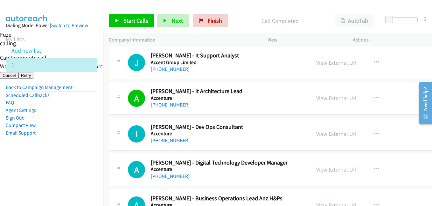
drag, startPoint x: 58, startPoint y: 131, endPoint x: 83, endPoint y: 131, distance: 24.8
click at [58, 131] on li "Email Support" at bounding box center [52, 133] width 92 height 8
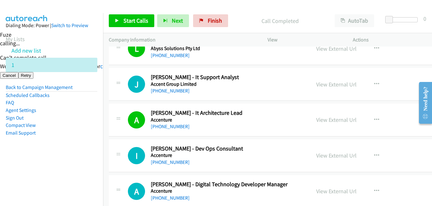
scroll to position [987, 0]
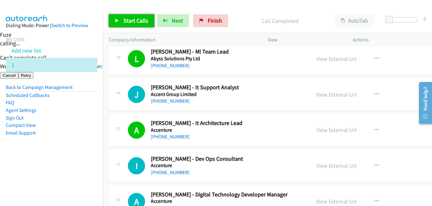
click at [144, 24] on span "Start Calls" at bounding box center [136, 20] width 25 height 7
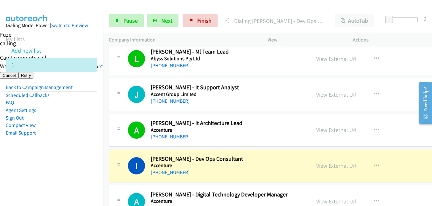
click at [87, 163] on aside "Dialing Mode: Power | Switch to Preview My Lists Add new list 1 Back to Campaig…" at bounding box center [51, 89] width 103 height 152
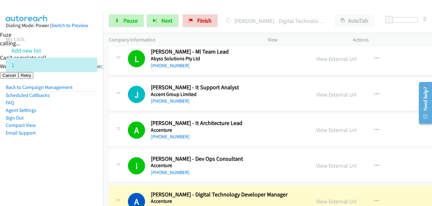
click at [78, 142] on aside "Dialing Mode: Power | Switch to Preview My Lists Add new list 1 Back to Campaig…" at bounding box center [51, 89] width 103 height 152
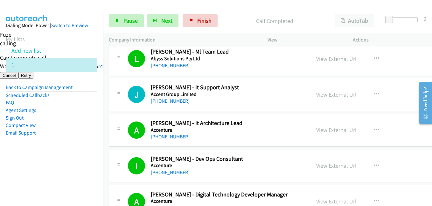
click at [58, 165] on aside "Dialing Mode: Power | Switch to Preview My Lists Add new list 1 Back to Campaig…" at bounding box center [51, 89] width 103 height 152
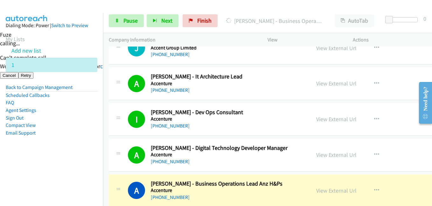
scroll to position [1083, 0]
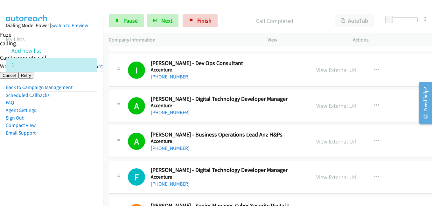
drag, startPoint x: 37, startPoint y: 156, endPoint x: 90, endPoint y: 155, distance: 53.2
click at [37, 156] on aside "Dialing Mode: Power | Switch to Preview My Lists Add new list 1 Back to Campaig…" at bounding box center [51, 89] width 103 height 152
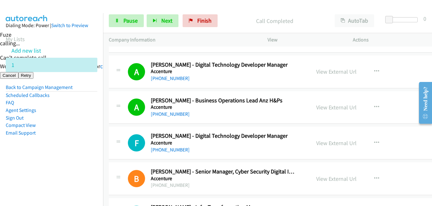
scroll to position [1146, 0]
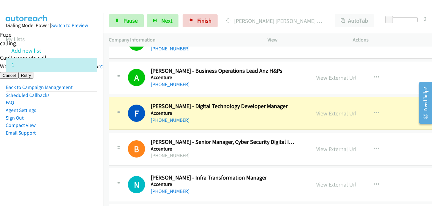
click at [18, 188] on nav "Dialing Mode: Power | Switch to Preview My Lists Add new list 1 Back to Campaig…" at bounding box center [52, 116] width 104 height 206
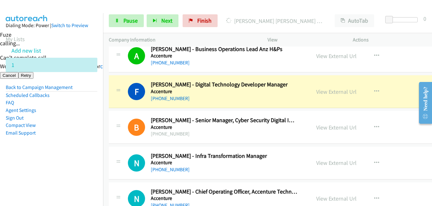
scroll to position [1178, 0]
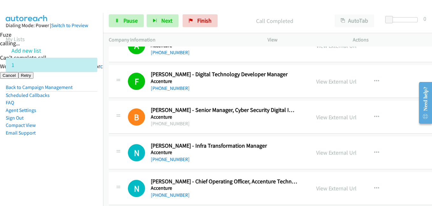
click at [37, 154] on aside "Dialing Mode: Power | Switch to Preview My Lists Add new list 1 Back to Campaig…" at bounding box center [51, 89] width 103 height 152
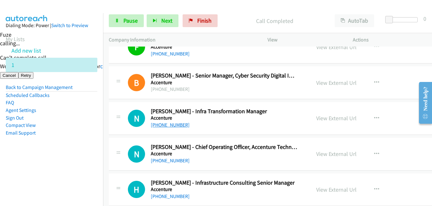
scroll to position [1242, 0]
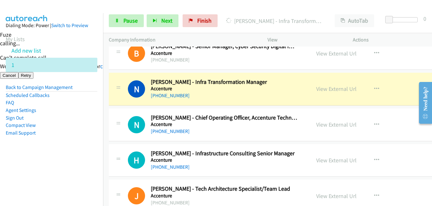
drag, startPoint x: 41, startPoint y: 156, endPoint x: 61, endPoint y: 150, distance: 21.1
click at [41, 156] on aside "Dialing Mode: Power | Switch to Preview My Lists Add new list 1 Back to Campaig…" at bounding box center [51, 89] width 103 height 152
drag, startPoint x: 88, startPoint y: 142, endPoint x: 129, endPoint y: 135, distance: 42.3
click at [88, 142] on aside "Dialing Mode: Power | Switch to Preview My Lists Add new list 1 Back to Campaig…" at bounding box center [51, 89] width 103 height 152
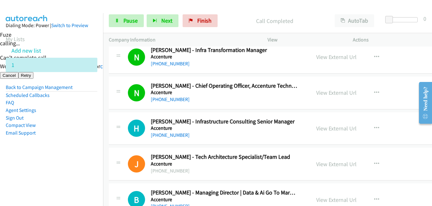
drag, startPoint x: 93, startPoint y: 157, endPoint x: 96, endPoint y: 154, distance: 4.3
click at [93, 157] on aside "Dialing Mode: Power | Switch to Preview My Lists Add new list 1 Back to Campaig…" at bounding box center [51, 89] width 103 height 152
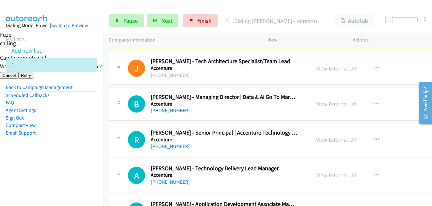
drag, startPoint x: 86, startPoint y: 151, endPoint x: 106, endPoint y: 137, distance: 24.2
click at [86, 151] on aside "Dialing Mode: Power | Switch to Preview My Lists Add new list 1 Back to Campaig…" at bounding box center [51, 89] width 103 height 152
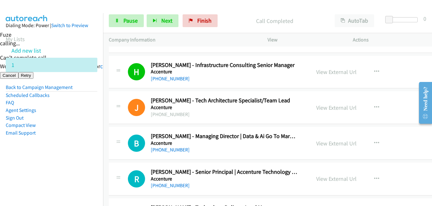
scroll to position [1338, 0]
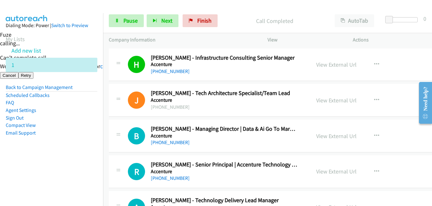
click at [73, 156] on aside "Dialing Mode: Power | Switch to Preview My Lists Add new list 1 Back to Campaig…" at bounding box center [51, 89] width 103 height 152
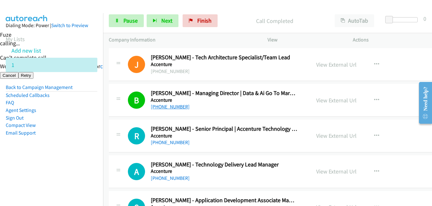
scroll to position [1401, 0]
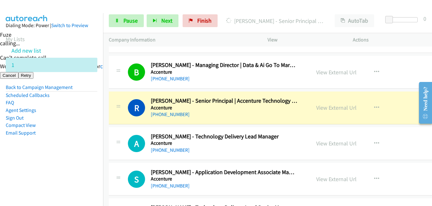
drag, startPoint x: 68, startPoint y: 155, endPoint x: 102, endPoint y: 154, distance: 34.1
click at [69, 155] on aside "Dialing Mode: Power | Switch to Preview My Lists Add new list 1 Back to Campaig…" at bounding box center [51, 89] width 103 height 152
drag, startPoint x: 49, startPoint y: 158, endPoint x: 75, endPoint y: 143, distance: 29.7
click at [49, 158] on aside "Dialing Mode: Power | Switch to Preview My Lists Add new list 1 Back to Campaig…" at bounding box center [51, 89] width 103 height 152
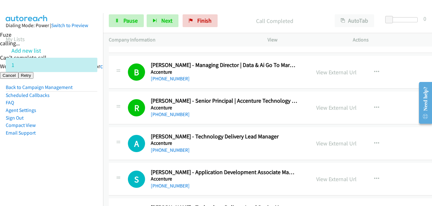
drag, startPoint x: 80, startPoint y: 119, endPoint x: 159, endPoint y: 32, distance: 118.2
click at [83, 117] on li "Sign Out" at bounding box center [52, 118] width 92 height 8
click at [135, 19] on span "Pause" at bounding box center [131, 20] width 14 height 7
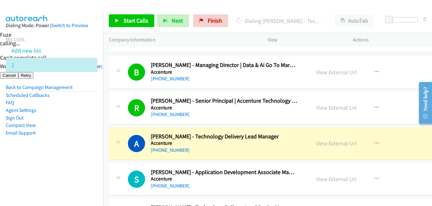
click at [91, 149] on aside "Dialing Mode: Power | Switch to Preview My Lists Add new list 1 Back to Campaig…" at bounding box center [51, 89] width 103 height 152
click at [341, 141] on link "View External Url" at bounding box center [337, 142] width 40 height 7
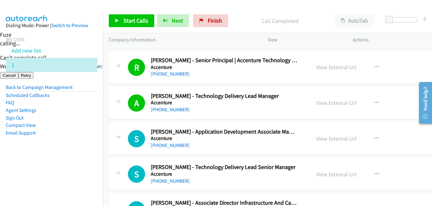
scroll to position [1465, 0]
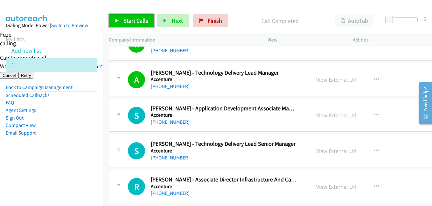
click at [140, 20] on span "Start Calls" at bounding box center [136, 20] width 25 height 7
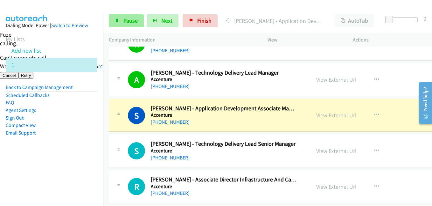
drag, startPoint x: 91, startPoint y: 149, endPoint x: 141, endPoint y: 21, distance: 137.4
click at [91, 146] on aside "Dialing Mode: Power | Switch to Preview My Lists Add new list 1 Back to Campaig…" at bounding box center [51, 89] width 103 height 152
click at [136, 17] on span "Pause" at bounding box center [131, 20] width 14 height 7
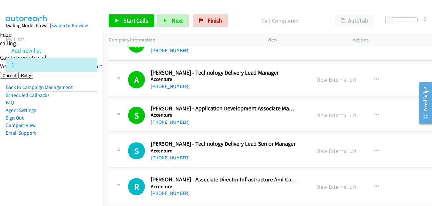
drag, startPoint x: 87, startPoint y: 145, endPoint x: 95, endPoint y: 139, distance: 9.7
click at [87, 145] on aside "Dialing Mode: Power | Switch to Preview My Lists Add new list 1 Back to Campaig…" at bounding box center [51, 89] width 103 height 152
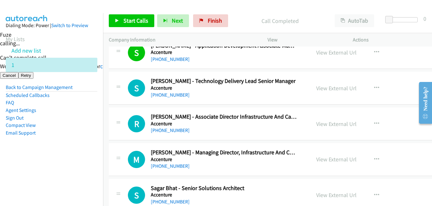
scroll to position [1529, 0]
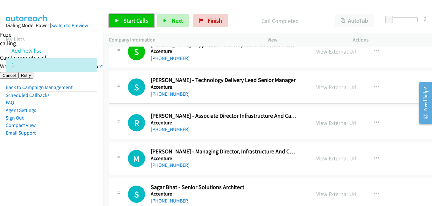
click at [140, 18] on span "Start Calls" at bounding box center [136, 20] width 25 height 7
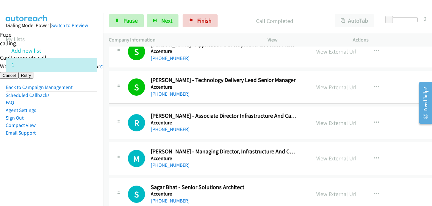
drag, startPoint x: 75, startPoint y: 143, endPoint x: 97, endPoint y: 128, distance: 26.2
click at [78, 142] on aside "Dialing Mode: Power | Switch to Preview My Lists Add new list 1 Back to Campaig…" at bounding box center [51, 89] width 103 height 152
click at [69, 164] on aside "Dialing Mode: Power | Switch to Preview My Lists Add new list 1 Back to Campaig…" at bounding box center [51, 89] width 103 height 152
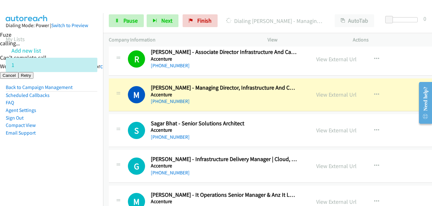
drag, startPoint x: 41, startPoint y: 154, endPoint x: 94, endPoint y: 147, distance: 54.0
click at [41, 154] on aside "Dialing Mode: Power | Switch to Preview My Lists Add new list 1 Back to Campaig…" at bounding box center [51, 89] width 103 height 152
drag, startPoint x: 93, startPoint y: 156, endPoint x: 156, endPoint y: 56, distance: 118.3
click at [93, 154] on aside "Dialing Mode: Power | Switch to Preview My Lists Add new list 1 Back to Campaig…" at bounding box center [51, 89] width 103 height 152
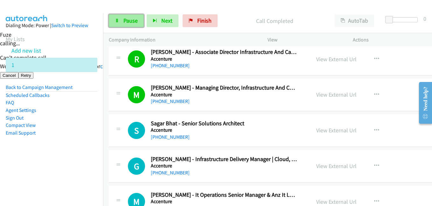
click at [138, 15] on link "Pause" at bounding box center [126, 20] width 35 height 13
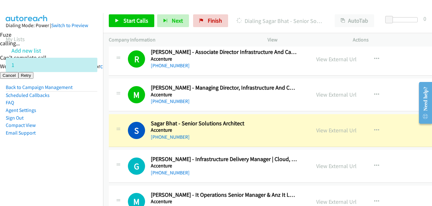
drag, startPoint x: 81, startPoint y: 113, endPoint x: 153, endPoint y: 83, distance: 78.0
click at [82, 113] on li "Agent Settings" at bounding box center [52, 110] width 92 height 8
click at [332, 128] on link "View External Url" at bounding box center [337, 129] width 40 height 7
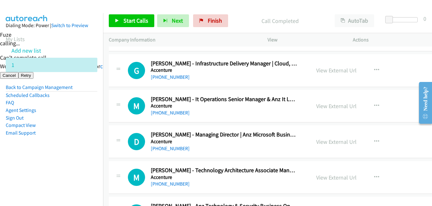
scroll to position [1656, 0]
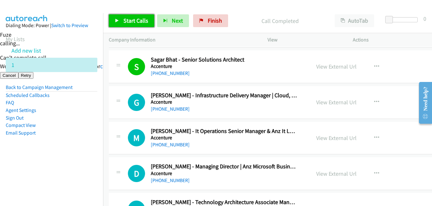
click at [135, 21] on span "Start Calls" at bounding box center [136, 20] width 25 height 7
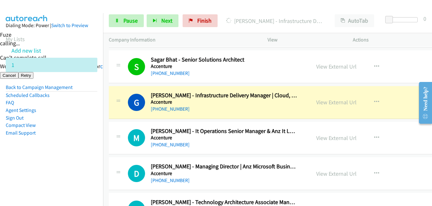
click at [97, 105] on aside "Dialing Mode: Power | Switch to Preview My Lists Add new list 1 Back to Campaig…" at bounding box center [51, 89] width 103 height 152
click at [341, 101] on link "View External Url" at bounding box center [337, 101] width 40 height 7
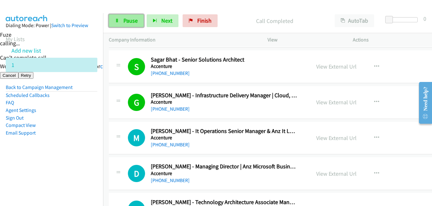
click at [123, 17] on link "Pause" at bounding box center [126, 20] width 35 height 13
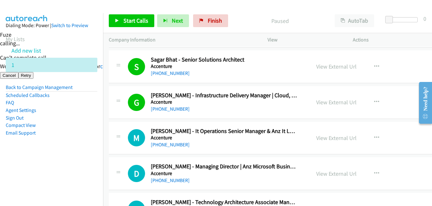
scroll to position [1720, 0]
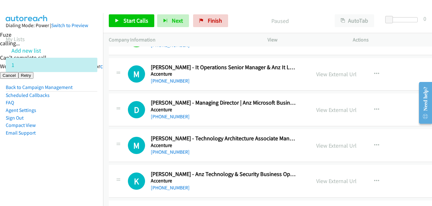
drag, startPoint x: 84, startPoint y: 150, endPoint x: 245, endPoint y: 111, distance: 166.3
click at [84, 150] on aside "Dialing Mode: Power | Switch to Preview My Lists Add new list 1 Back to Campaig…" at bounding box center [51, 89] width 103 height 152
click at [139, 23] on span "Start Calls" at bounding box center [136, 20] width 25 height 7
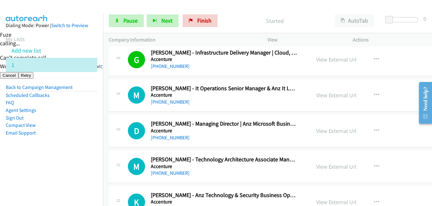
scroll to position [1688, 0]
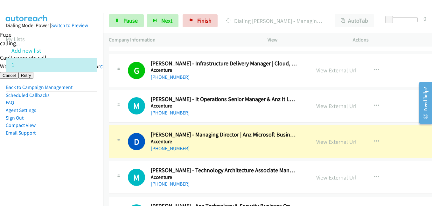
click at [69, 152] on aside "Dialing Mode: Power | Switch to Preview My Lists Add new list 1 Back to Campaig…" at bounding box center [51, 89] width 103 height 152
click at [346, 140] on link "View External Url" at bounding box center [337, 141] width 40 height 7
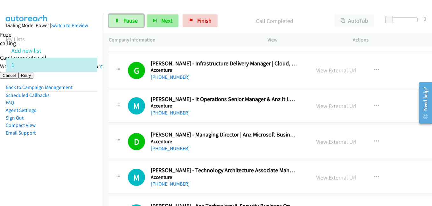
click at [129, 15] on link "Pause" at bounding box center [126, 20] width 35 height 13
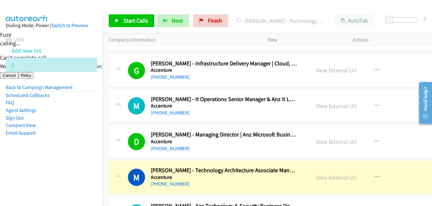
click at [49, 132] on li "Email Support" at bounding box center [52, 133] width 92 height 8
click at [79, 132] on li "Email Support" at bounding box center [52, 133] width 92 height 8
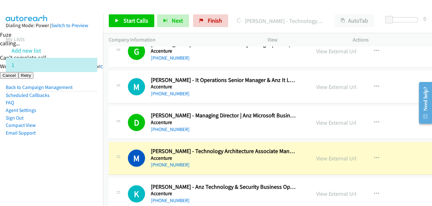
scroll to position [1752, 0]
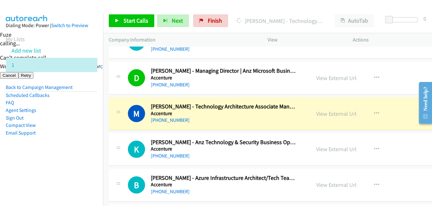
click at [91, 162] on aside "Dialing Mode: Power | Switch to Preview My Lists Add new list 1 Back to Campaig…" at bounding box center [51, 89] width 103 height 152
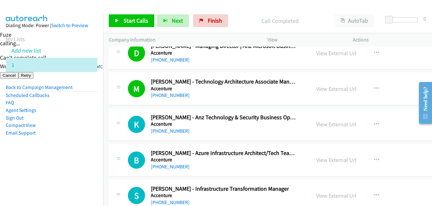
scroll to position [1783, 0]
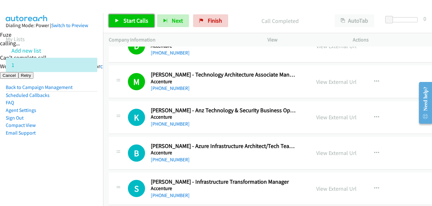
click at [122, 23] on link "Start Calls" at bounding box center [132, 20] width 46 height 13
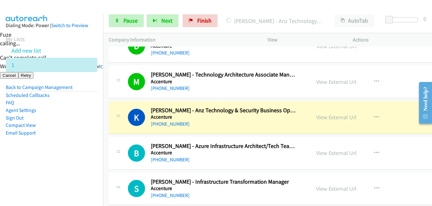
drag, startPoint x: 75, startPoint y: 161, endPoint x: 88, endPoint y: 154, distance: 15.2
click at [75, 161] on aside "Dialing Mode: Power | Switch to Preview My Lists Add new list 1 Back to Campaig…" at bounding box center [51, 89] width 103 height 152
drag, startPoint x: 62, startPoint y: 152, endPoint x: 149, endPoint y: 34, distance: 146.4
click at [63, 149] on aside "Dialing Mode: Power | Switch to Preview My Lists Add new list 1 Back to Campaig…" at bounding box center [51, 89] width 103 height 152
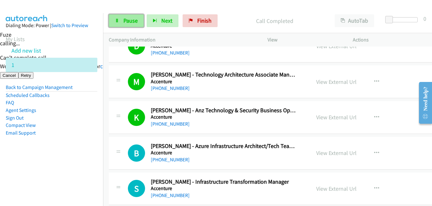
click at [139, 25] on link "Pause" at bounding box center [126, 20] width 35 height 13
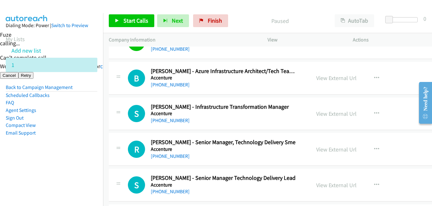
scroll to position [1847, 0]
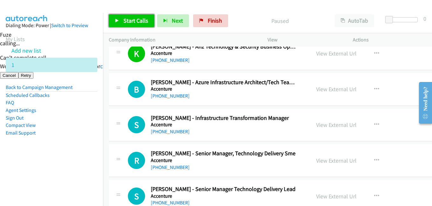
click at [132, 24] on span "Start Calls" at bounding box center [136, 20] width 25 height 7
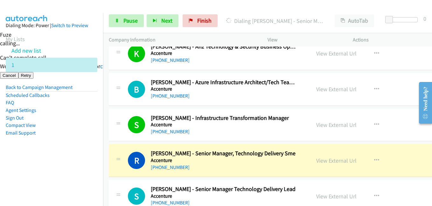
click at [50, 172] on nav "Dialing Mode: Power | Switch to Preview My Lists Add new list 1 Back to Campaig…" at bounding box center [52, 116] width 104 height 206
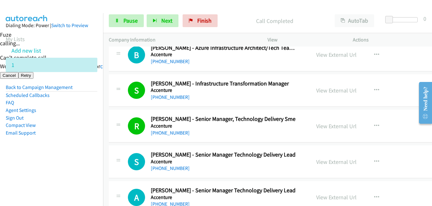
scroll to position [1879, 0]
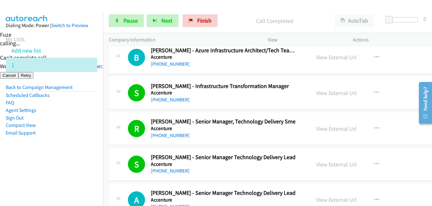
drag, startPoint x: 81, startPoint y: 129, endPoint x: 319, endPoint y: 116, distance: 238.9
click at [82, 129] on li "Email Support" at bounding box center [52, 133] width 92 height 8
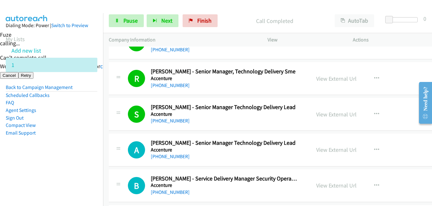
scroll to position [1943, 0]
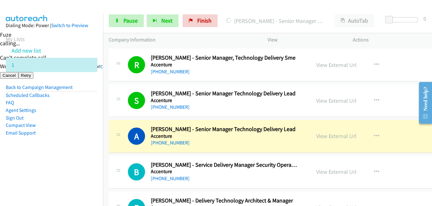
click at [93, 177] on nav "Dialing Mode: Power | Switch to Preview My Lists Add new list 1 Back to Campaig…" at bounding box center [52, 116] width 104 height 206
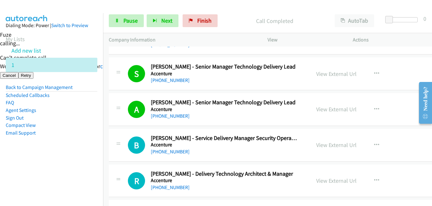
scroll to position [2006, 0]
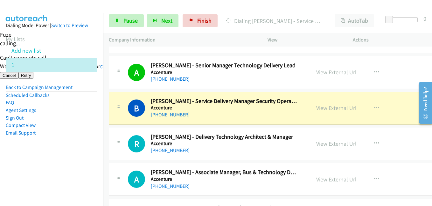
click at [93, 142] on aside "Dialing Mode: Power | Switch to Preview My Lists Add new list 1 Back to Campaig…" at bounding box center [51, 89] width 103 height 152
click at [351, 109] on link "View External Url" at bounding box center [337, 107] width 40 height 7
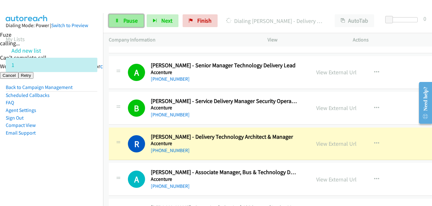
click at [132, 21] on span "Pause" at bounding box center [131, 20] width 14 height 7
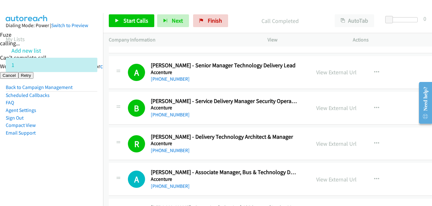
click at [58, 169] on nav "Dialing Mode: Power | Switch to Preview My Lists Add new list 1 Back to Campaig…" at bounding box center [52, 116] width 104 height 206
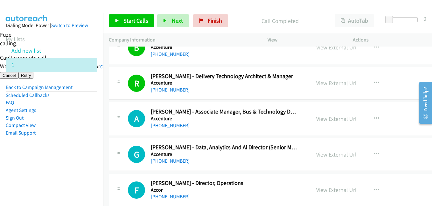
scroll to position [2102, 0]
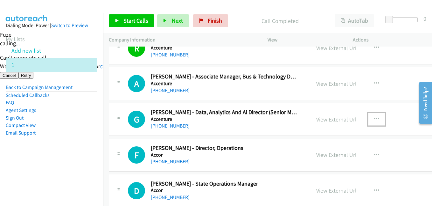
click at [377, 119] on button "button" at bounding box center [376, 119] width 17 height 13
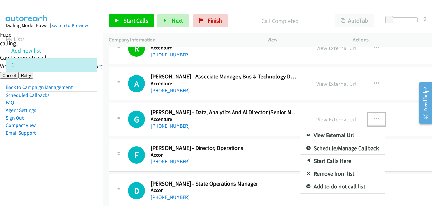
click at [134, 18] on div at bounding box center [216, 103] width 432 height 206
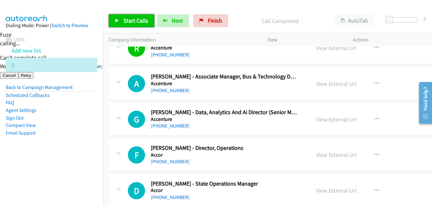
click at [134, 23] on span "Start Calls" at bounding box center [136, 20] width 25 height 7
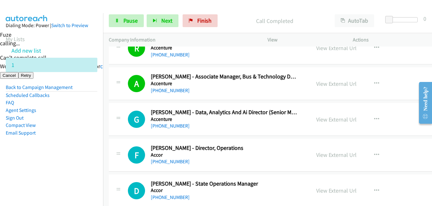
click at [90, 125] on li "Compact View" at bounding box center [52, 125] width 92 height 8
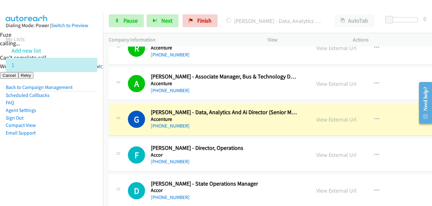
drag, startPoint x: 87, startPoint y: 163, endPoint x: 187, endPoint y: 151, distance: 100.0
click at [88, 163] on aside "Dialing Mode: Power | Switch to Preview My Lists Add new list 1 Back to Campaig…" at bounding box center [51, 89] width 103 height 152
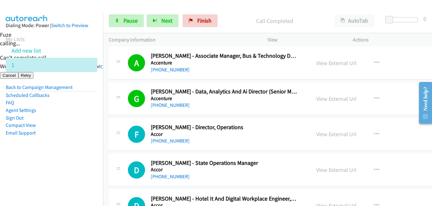
scroll to position [2134, 0]
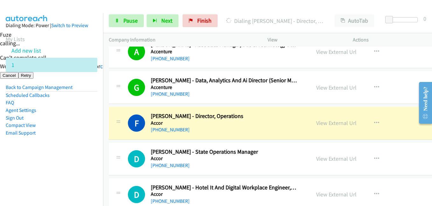
click at [89, 160] on aside "Dialing Mode: Power | Switch to Preview My Lists Add new list 1 Back to Campaig…" at bounding box center [51, 89] width 103 height 152
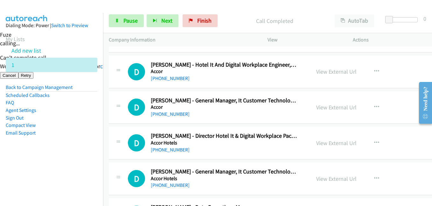
scroll to position [2261, 0]
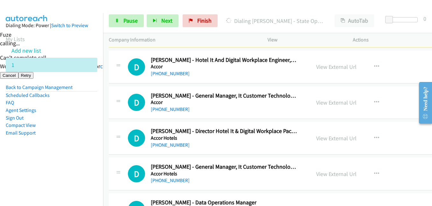
drag, startPoint x: 83, startPoint y: 140, endPoint x: 218, endPoint y: 138, distance: 134.7
click at [83, 140] on aside "Dialing Mode: Power | Switch to Preview My Lists Add new list 1 Back to Campaig…" at bounding box center [51, 89] width 103 height 152
click at [78, 163] on aside "Dialing Mode: Power | Switch to Preview My Lists Add new list 1 Back to Campaig…" at bounding box center [51, 89] width 103 height 152
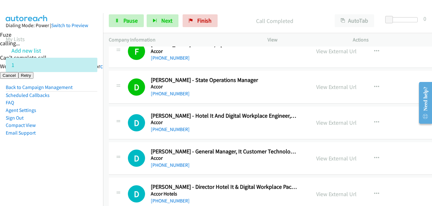
scroll to position [2197, 0]
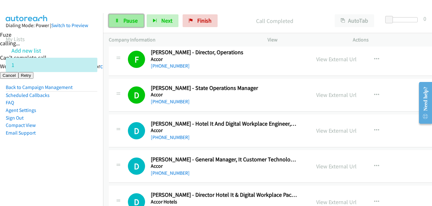
click at [133, 22] on span "Pause" at bounding box center [131, 20] width 14 height 7
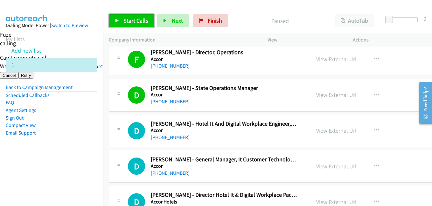
click at [128, 17] on link "Start Calls" at bounding box center [132, 20] width 46 height 13
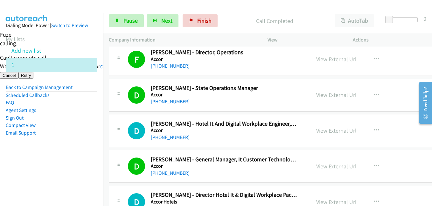
click at [106, 116] on td "D Callback Scheduled Daniel Lowcock - Hotel It And Digital Workplace Engineer, …" at bounding box center [299, 131] width 392 height 36
click at [125, 25] on link "Pause" at bounding box center [126, 20] width 35 height 13
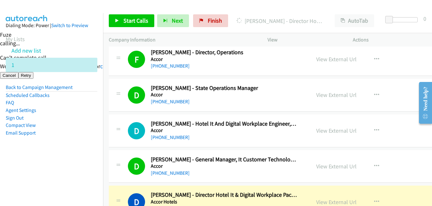
click at [76, 128] on li "Compact View" at bounding box center [52, 125] width 92 height 8
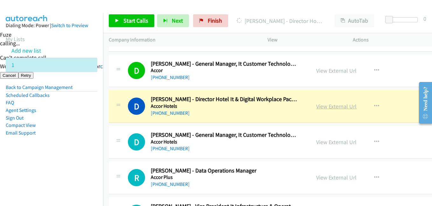
click at [333, 106] on link "View External Url" at bounding box center [337, 106] width 40 height 7
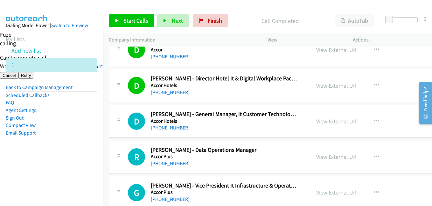
scroll to position [2325, 0]
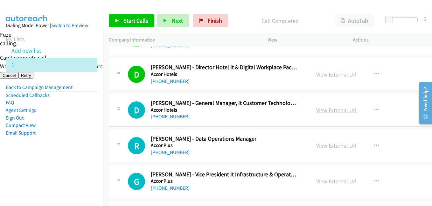
click at [335, 110] on link "View External Url" at bounding box center [337, 109] width 40 height 7
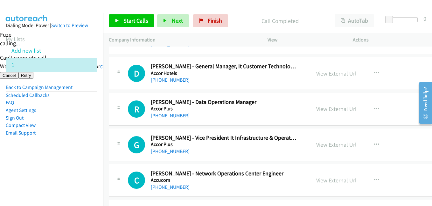
scroll to position [2420, 0]
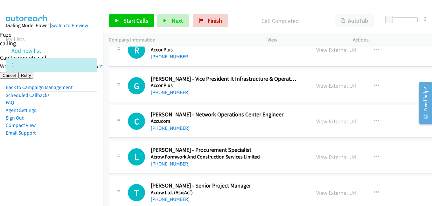
click at [88, 171] on nav "Dialing Mode: Power | Switch to Preview My Lists Add new list 1 Back to Campaig…" at bounding box center [52, 116] width 104 height 206
click at [208, 18] on span "Finish" at bounding box center [215, 20] width 14 height 7
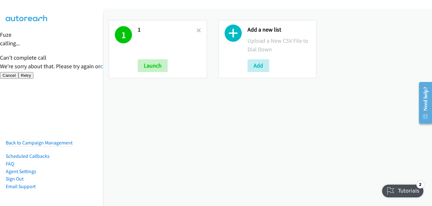
drag, startPoint x: 196, startPoint y: 30, endPoint x: 199, endPoint y: 33, distance: 5.0
click at [197, 30] on icon at bounding box center [199, 31] width 4 height 4
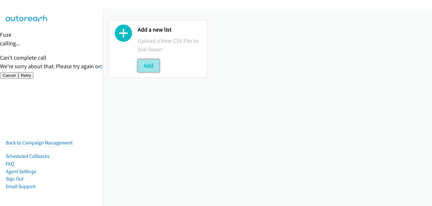
click at [152, 67] on button "Add" at bounding box center [149, 65] width 22 height 13
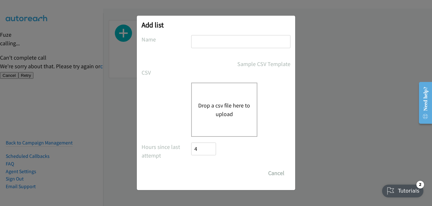
click at [230, 49] on div at bounding box center [240, 44] width 99 height 19
click at [231, 40] on input "text" at bounding box center [240, 41] width 99 height 13
type input "8"
click at [239, 104] on button "Drop a csv file here to upload" at bounding box center [224, 109] width 52 height 17
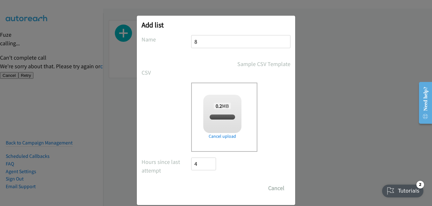
checkbox input "true"
click at [206, 188] on input "Save List" at bounding box center [207, 188] width 33 height 13
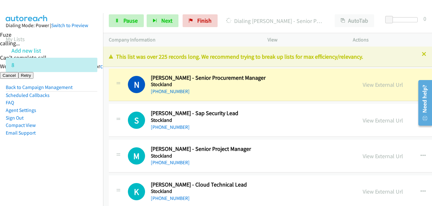
drag, startPoint x: 32, startPoint y: 136, endPoint x: 78, endPoint y: 142, distance: 46.7
click at [32, 136] on li "Email Support" at bounding box center [52, 133] width 92 height 8
click at [50, 153] on aside "Dialing Mode: Power | Switch to Preview My Lists Add new list 8 Back to Campaig…" at bounding box center [51, 89] width 103 height 152
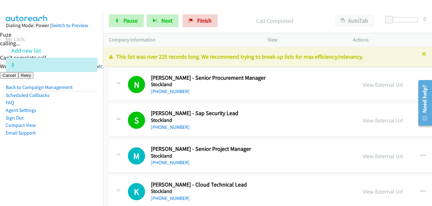
click at [48, 157] on aside "Dialing Mode: Power | Switch to Preview My Lists Add new list 8 Back to Campaig…" at bounding box center [51, 89] width 103 height 152
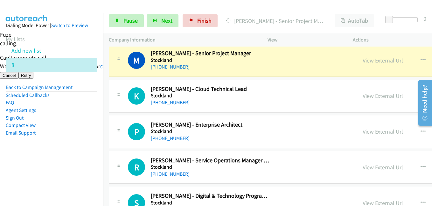
click at [104, 149] on td "R Callback Scheduled [PERSON_NAME] - Service Operations Manager Applications [G…" at bounding box center [345, 167] width 485 height 36
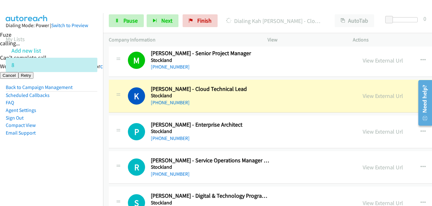
drag, startPoint x: 62, startPoint y: 161, endPoint x: 66, endPoint y: 157, distance: 5.7
click at [62, 161] on aside "Dialing Mode: Power | Switch to Preview My Lists Add new list 8 Back to Campaig…" at bounding box center [51, 89] width 103 height 152
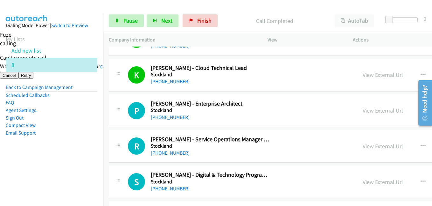
scroll to position [159, 0]
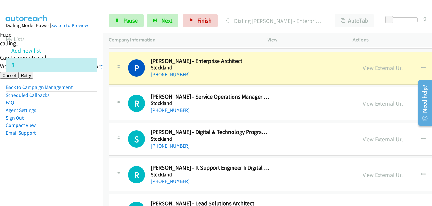
click at [91, 145] on aside "Dialing Mode: Power | Switch to Preview My Lists Add new list 8 Back to Campaig…" at bounding box center [51, 89] width 103 height 152
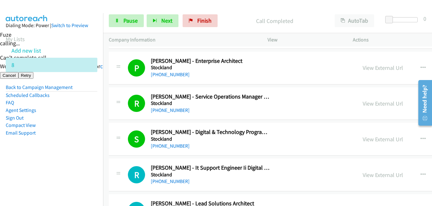
drag, startPoint x: 96, startPoint y: 160, endPoint x: 140, endPoint y: 59, distance: 109.4
click at [96, 159] on aside "Dialing Mode: Power | Switch to Preview My Lists Add new list 8 Back to Campaig…" at bounding box center [51, 89] width 103 height 152
drag, startPoint x: 131, startPoint y: 21, endPoint x: 222, endPoint y: 47, distance: 94.7
click at [131, 21] on span "Pause" at bounding box center [131, 20] width 14 height 7
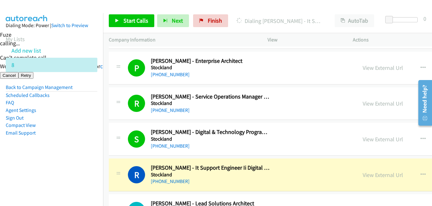
drag, startPoint x: 68, startPoint y: 155, endPoint x: 184, endPoint y: 155, distance: 115.6
click at [68, 155] on aside "Dialing Mode: Power | Switch to Preview My Lists Add new list 8 Back to Campaig…" at bounding box center [51, 89] width 103 height 152
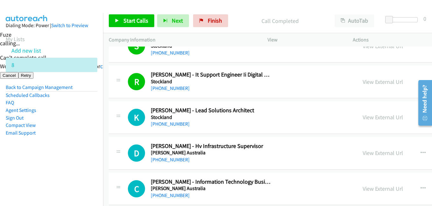
scroll to position [255, 0]
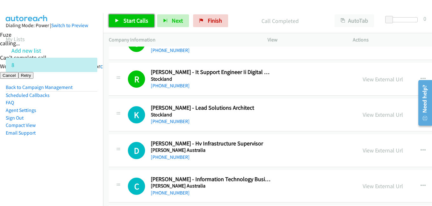
click at [140, 20] on span "Start Calls" at bounding box center [136, 20] width 25 height 7
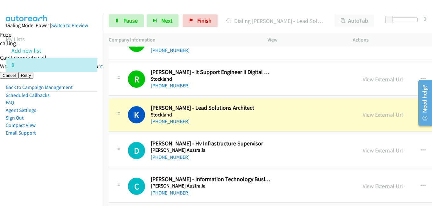
drag, startPoint x: 83, startPoint y: 136, endPoint x: 179, endPoint y: 132, distance: 95.3
click at [83, 136] on li "Email Support" at bounding box center [52, 133] width 92 height 8
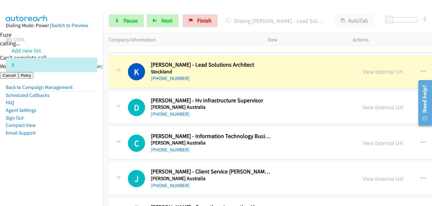
scroll to position [287, 0]
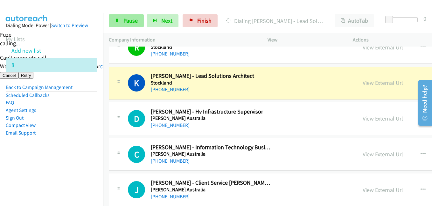
drag, startPoint x: 50, startPoint y: 153, endPoint x: 136, endPoint y: 20, distance: 158.3
click at [50, 153] on aside "Dialing Mode: Power | Switch to Preview My Lists Add new list 8 Back to Campaig…" at bounding box center [51, 89] width 103 height 152
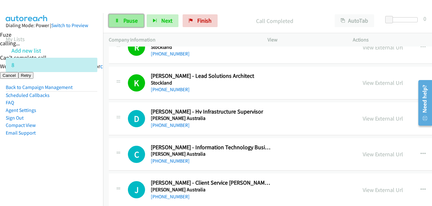
click at [137, 18] on span "Pause" at bounding box center [131, 20] width 14 height 7
